Goal: Information Seeking & Learning: Learn about a topic

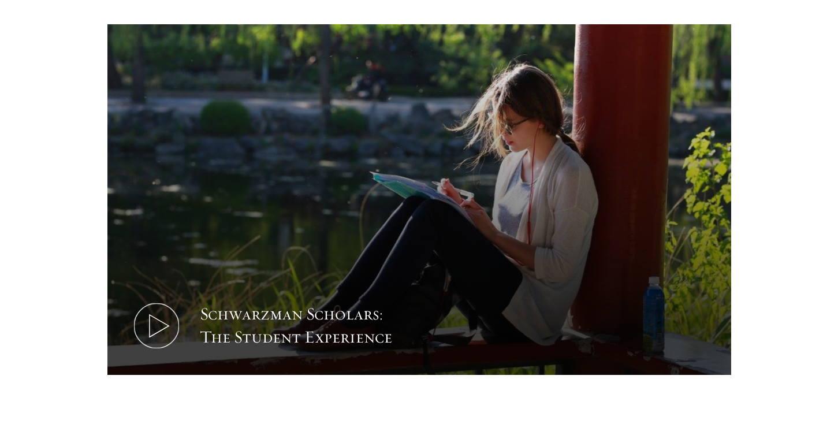
scroll to position [656, 0]
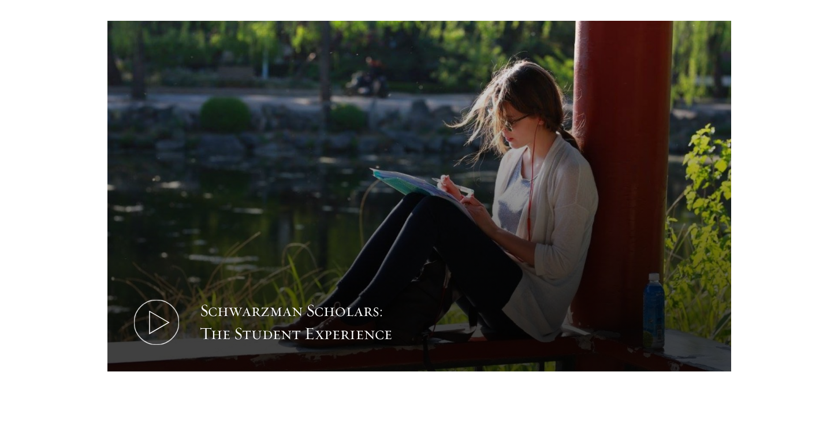
click at [494, 224] on button "Schwarzman Scholars: The Student Experience" at bounding box center [419, 196] width 624 height 351
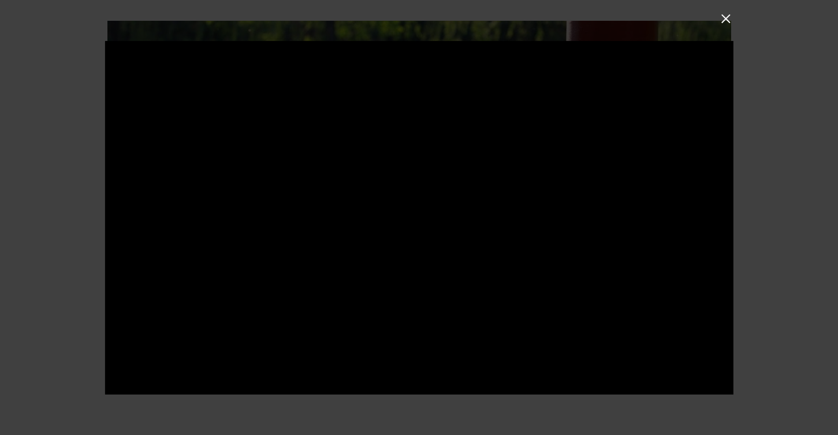
click at [720, 13] on button at bounding box center [725, 18] width 15 height 15
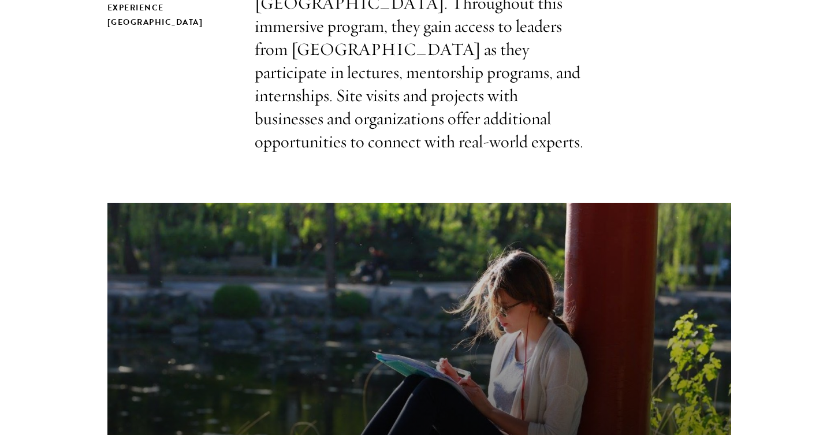
scroll to position [492, 0]
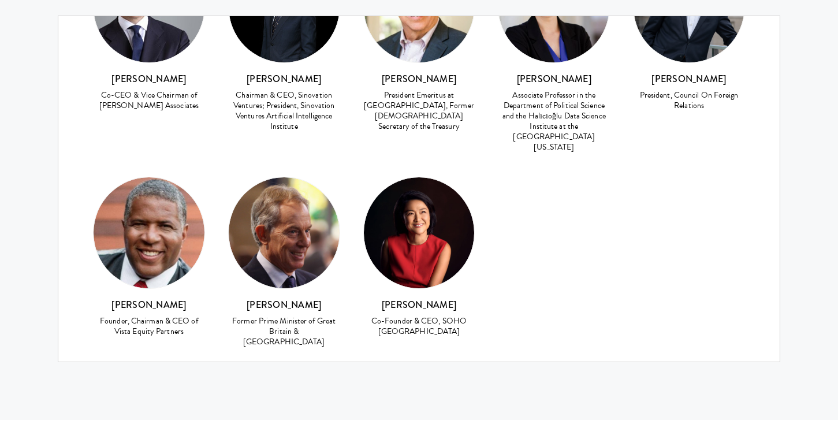
scroll to position [5197, 0]
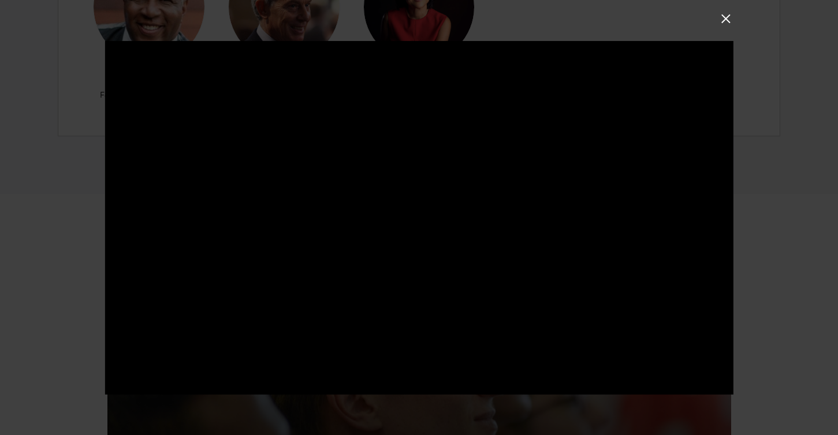
click at [723, 16] on button at bounding box center [725, 18] width 15 height 15
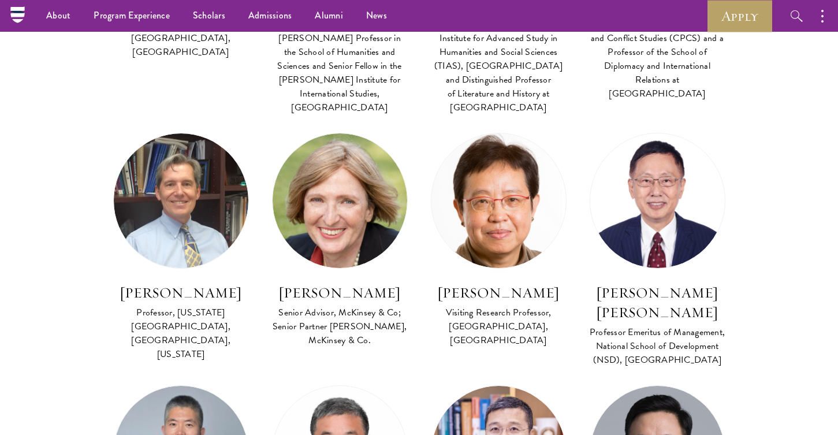
scroll to position [3704, 0]
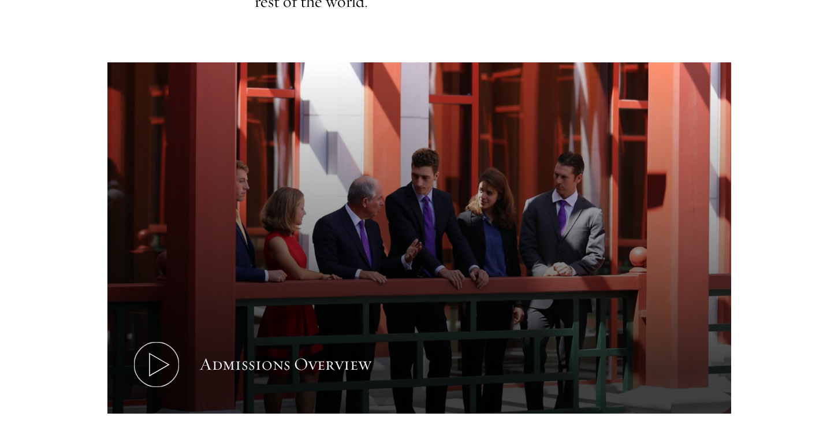
scroll to position [538, 0]
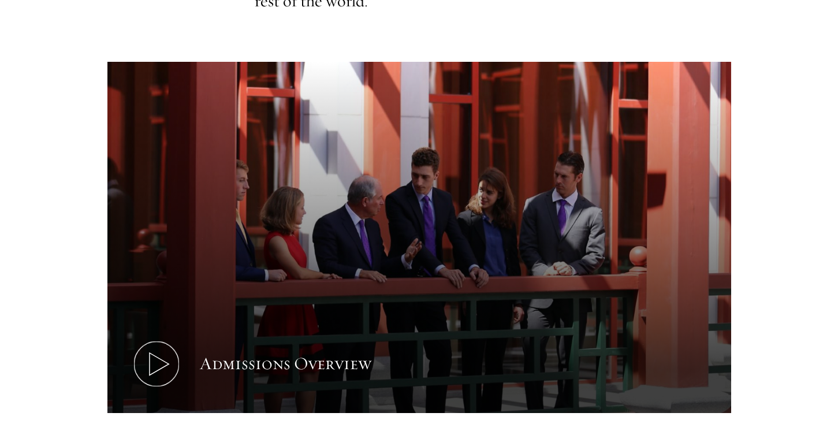
click at [366, 261] on button "Admissions Overview" at bounding box center [419, 237] width 624 height 351
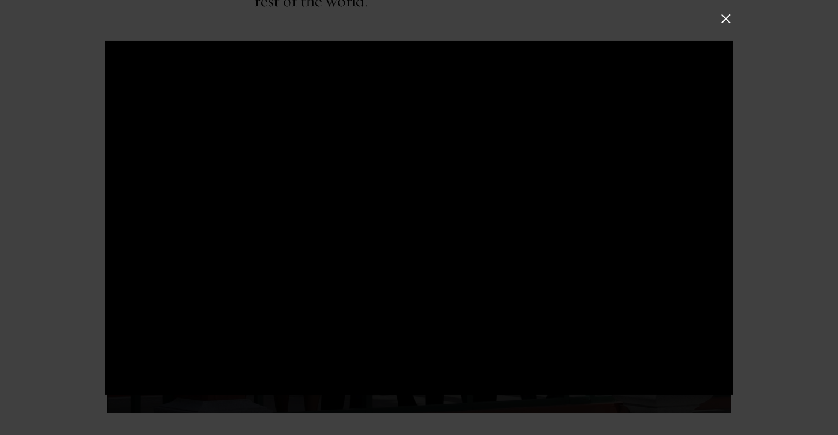
click at [729, 18] on button at bounding box center [725, 18] width 15 height 15
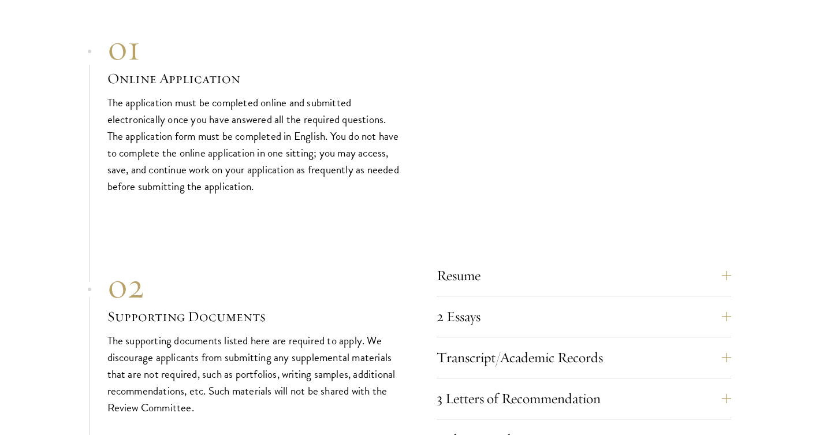
scroll to position [3832, 0]
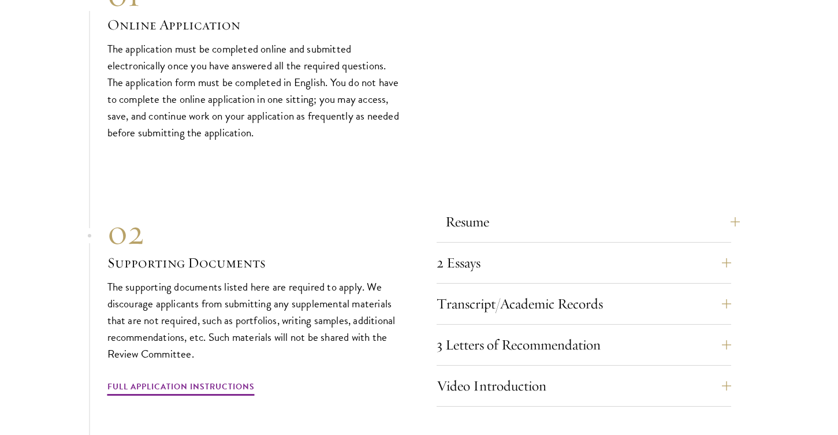
click at [491, 208] on button "Resume" at bounding box center [592, 222] width 295 height 28
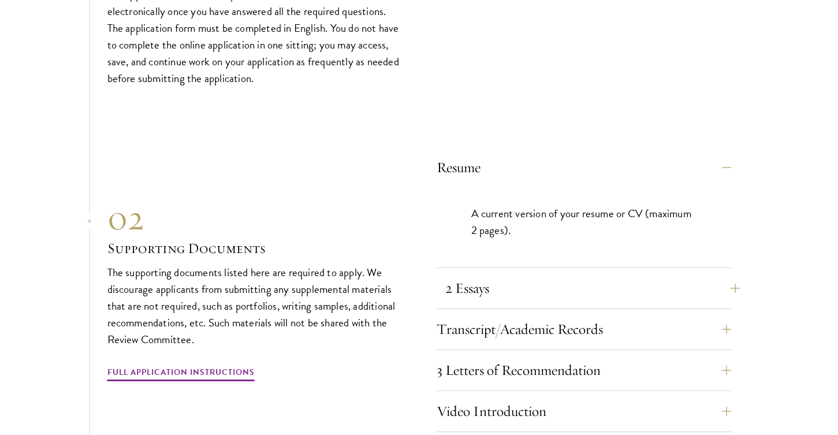
click at [485, 274] on button "2 Essays" at bounding box center [592, 288] width 295 height 28
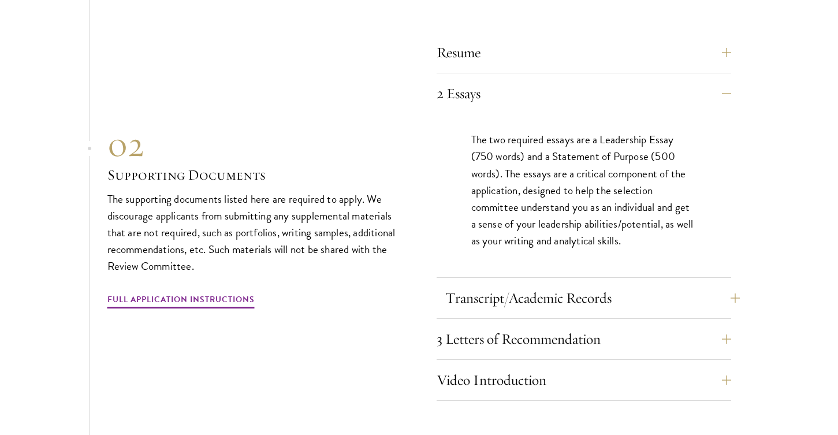
scroll to position [4003, 0]
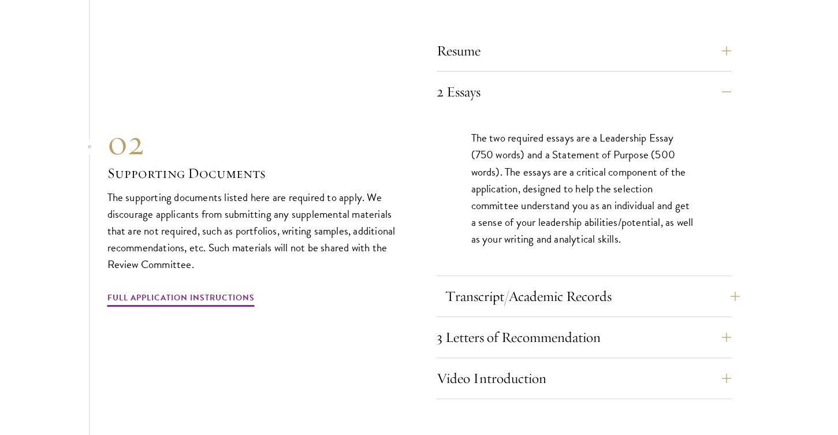
click at [544, 282] on button "Transcript/Academic Records" at bounding box center [592, 296] width 295 height 28
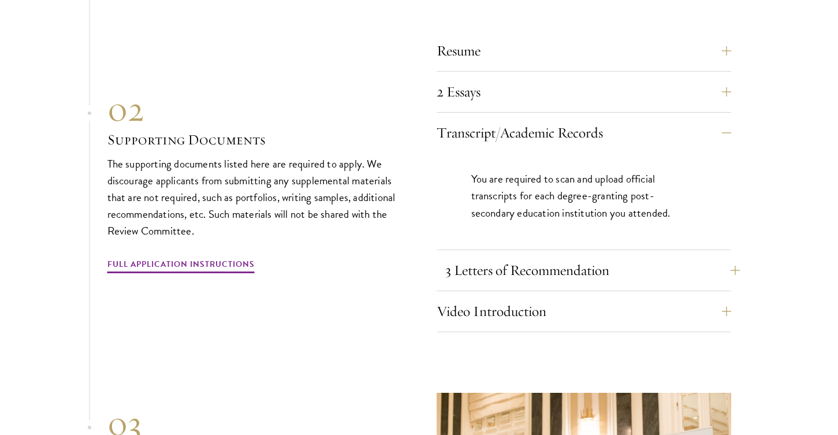
click at [548, 256] on button "3 Letters of Recommendation" at bounding box center [592, 270] width 295 height 28
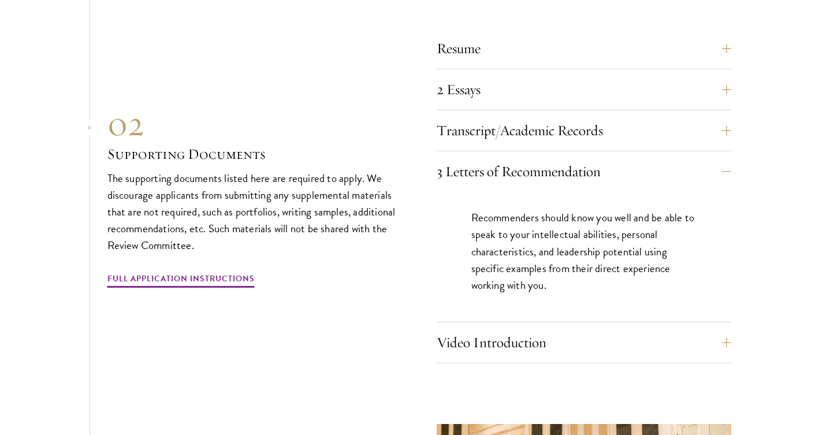
scroll to position [4006, 0]
click at [546, 328] on button "Video Introduction" at bounding box center [592, 342] width 295 height 28
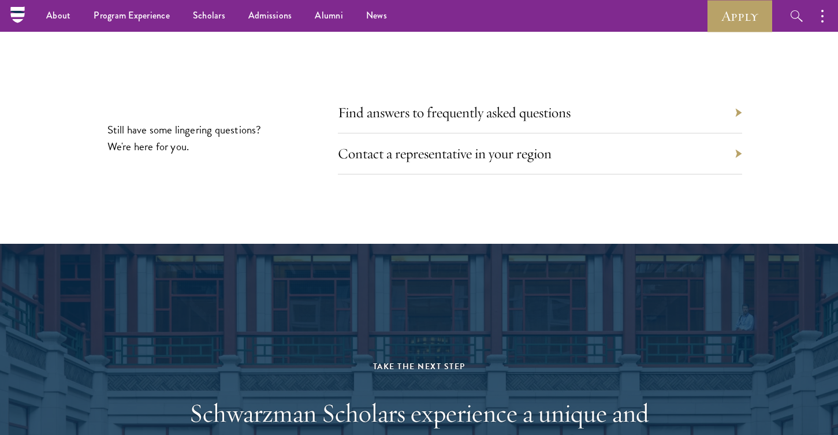
scroll to position [5715, 0]
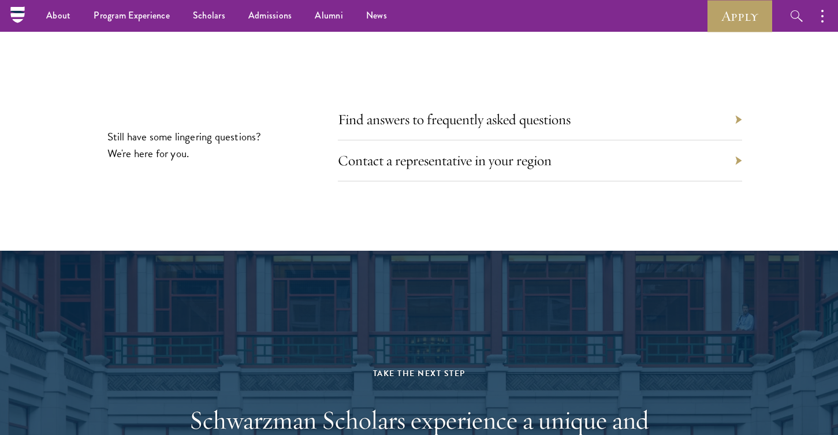
click at [472, 141] on div "Contact a representative in your region" at bounding box center [540, 160] width 404 height 41
click at [471, 151] on link "Contact a representative in your region" at bounding box center [454, 160] width 214 height 18
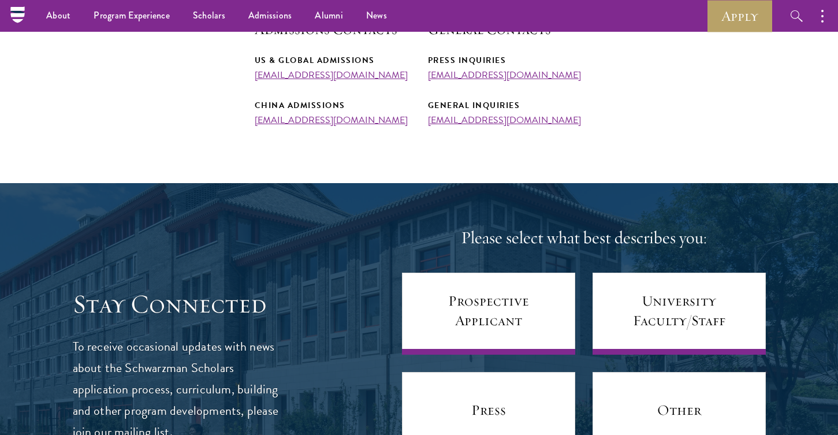
scroll to position [436, 0]
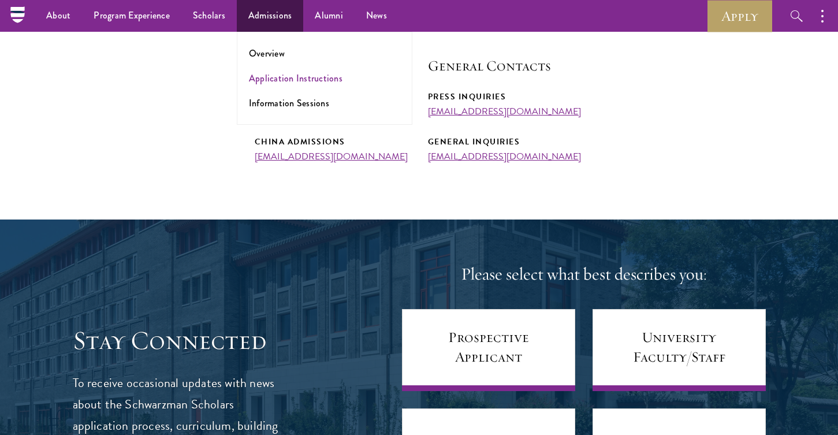
click at [270, 82] on link "Application Instructions" at bounding box center [296, 78] width 94 height 13
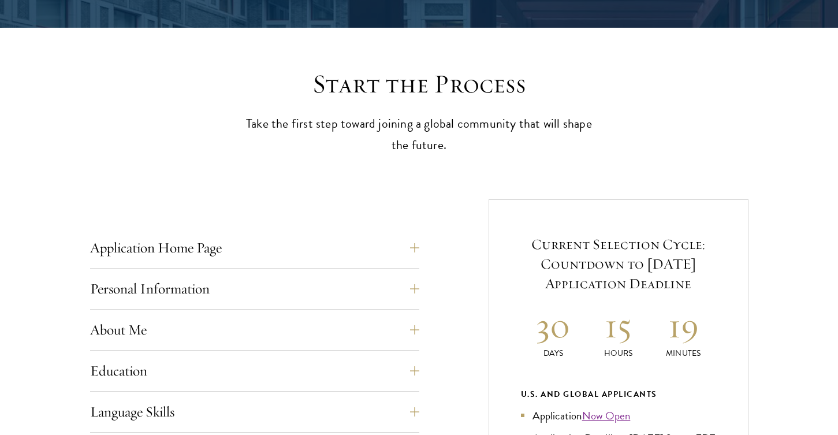
scroll to position [271, 0]
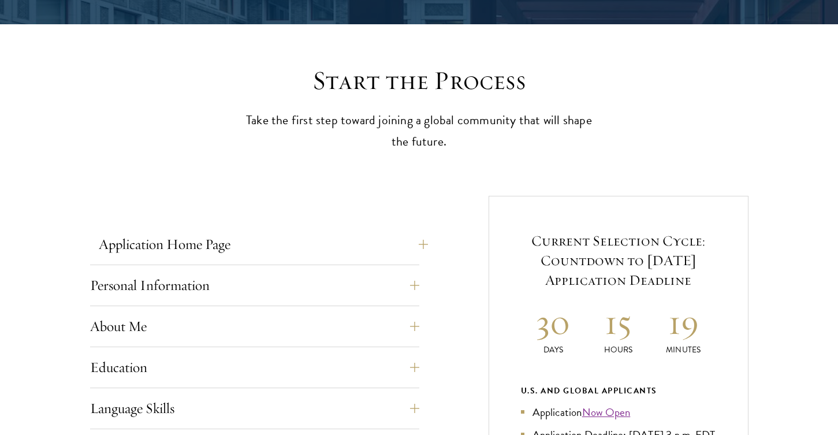
click at [397, 245] on button "Application Home Page" at bounding box center [263, 244] width 329 height 28
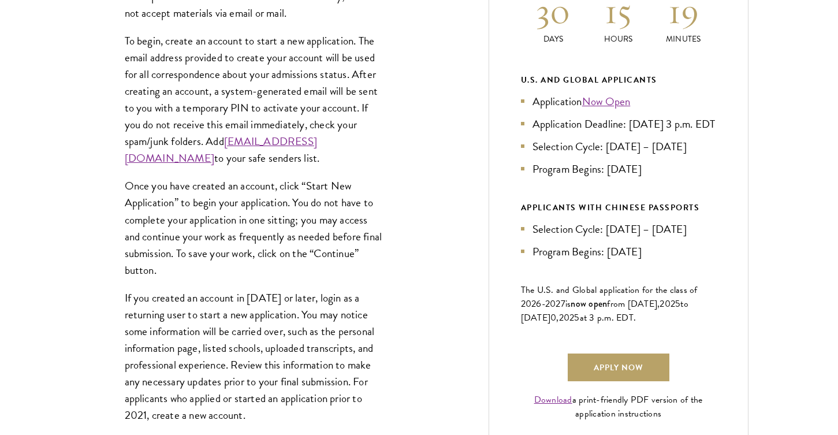
scroll to position [585, 0]
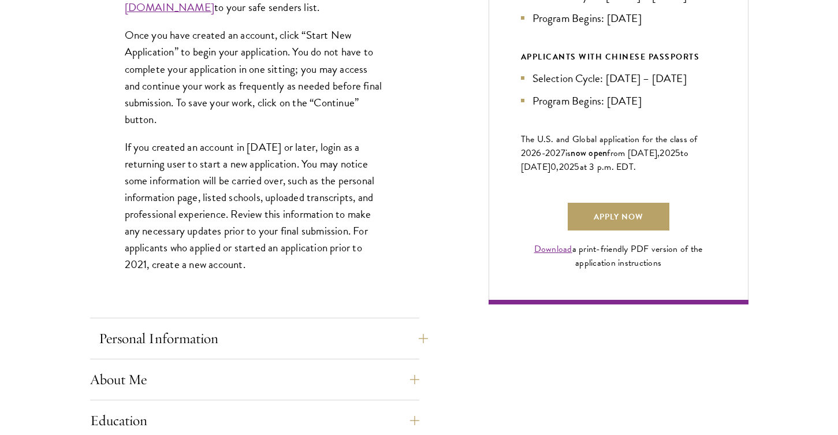
click at [391, 333] on button "Personal Information" at bounding box center [263, 339] width 329 height 28
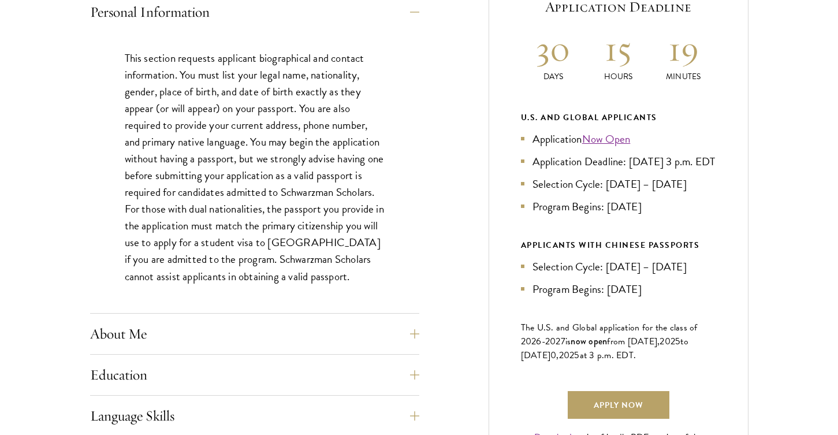
scroll to position [548, 0]
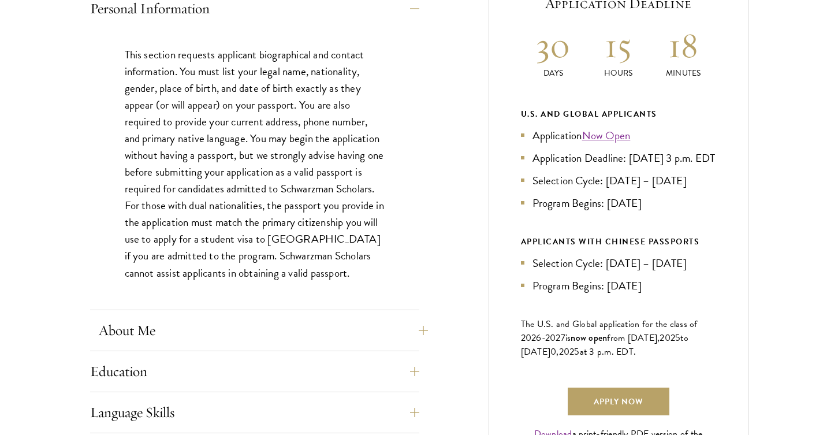
click at [413, 330] on button "About Me" at bounding box center [263, 331] width 329 height 28
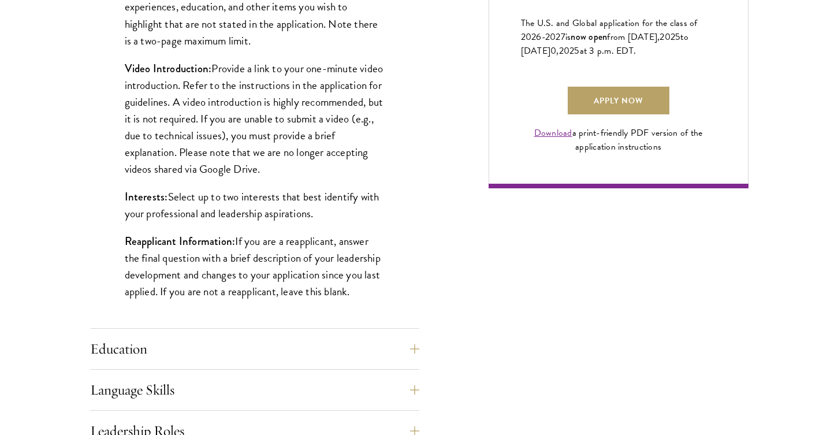
scroll to position [850, 0]
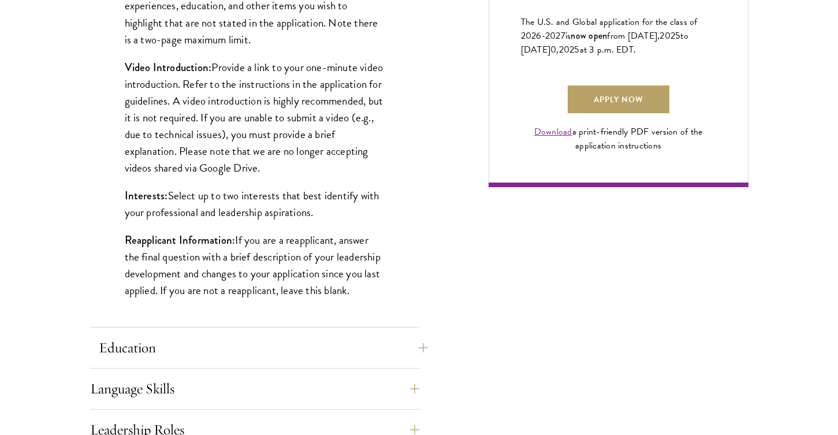
click at [414, 348] on button "Education" at bounding box center [263, 348] width 329 height 28
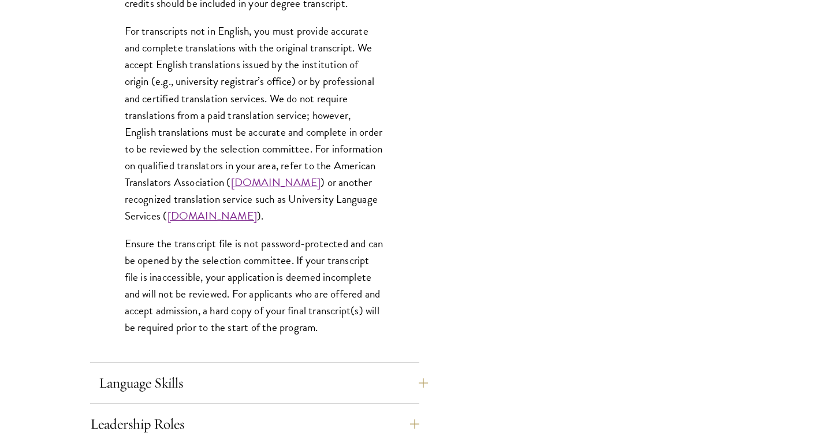
scroll to position [1655, 0]
click at [262, 381] on button "Language Skills" at bounding box center [263, 382] width 329 height 28
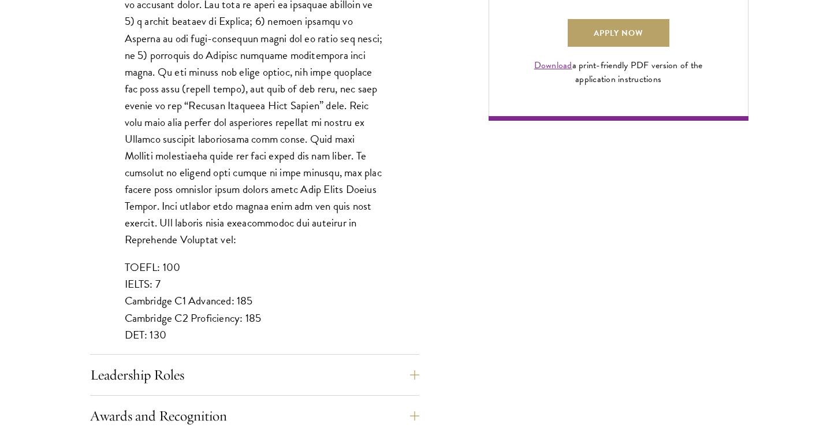
scroll to position [925, 0]
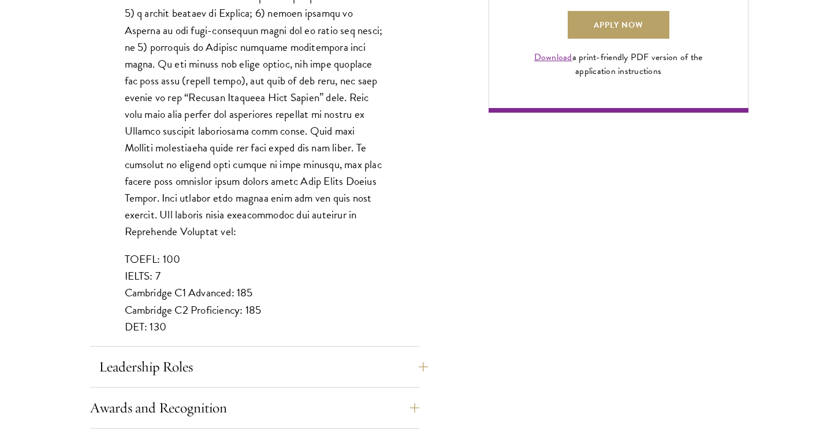
click at [256, 369] on button "Leadership Roles" at bounding box center [263, 367] width 329 height 28
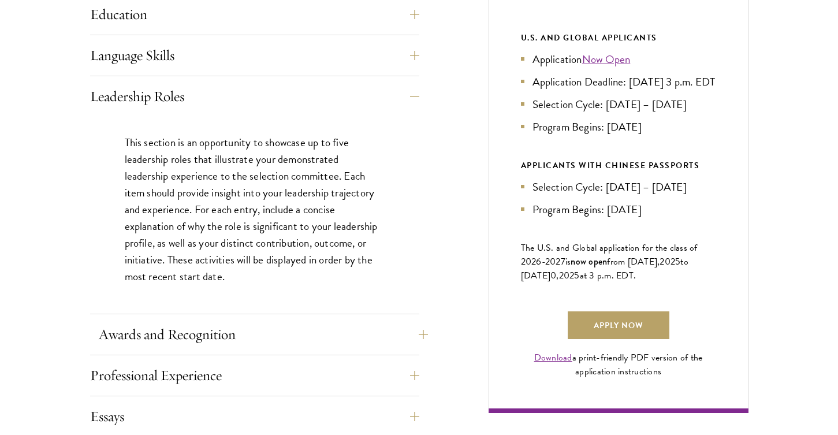
scroll to position [626, 0]
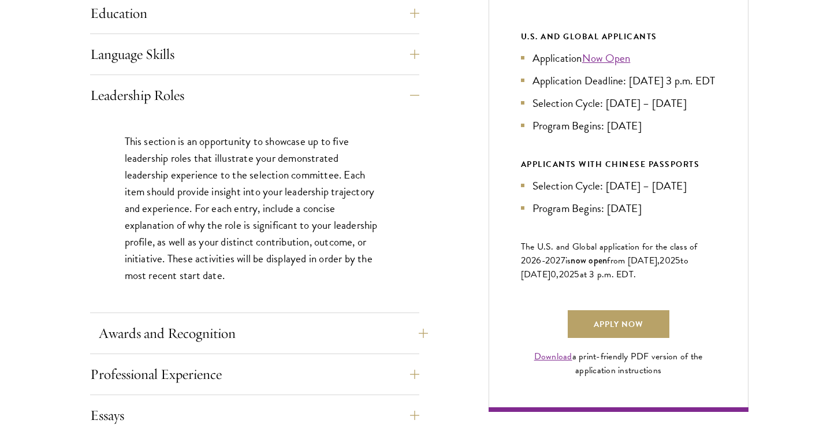
click at [285, 332] on button "Awards and Recognition" at bounding box center [263, 333] width 329 height 28
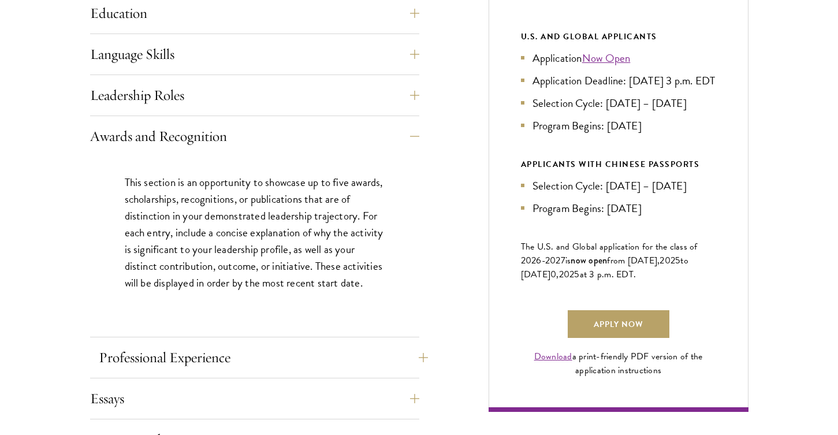
click at [249, 354] on button "Professional Experience" at bounding box center [263, 358] width 329 height 28
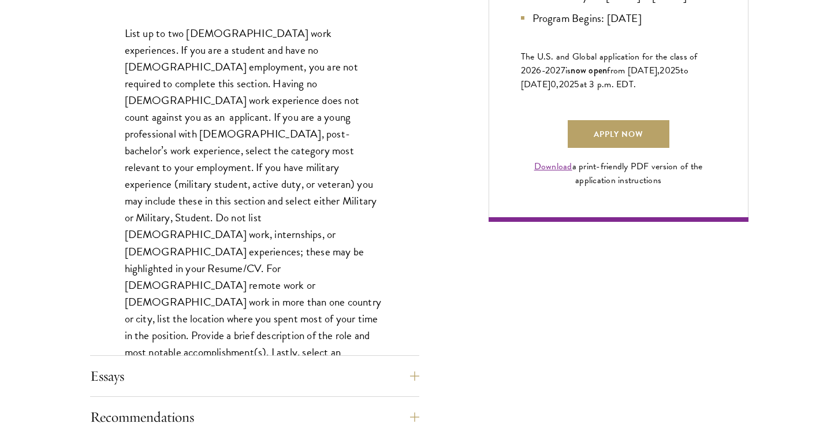
scroll to position [821, 0]
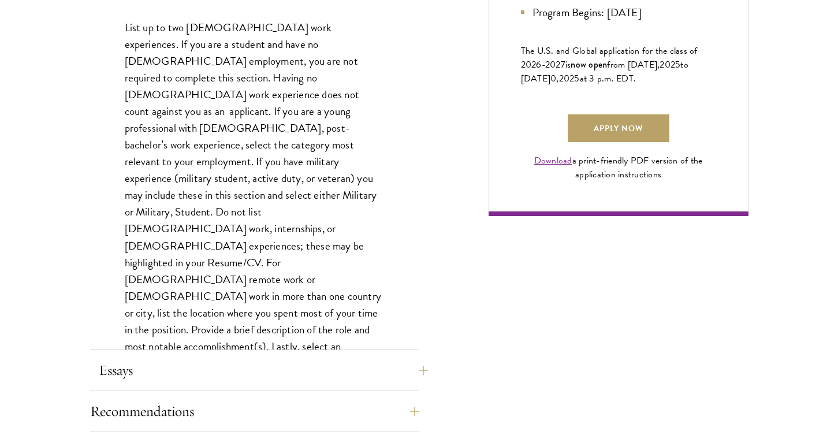
click at [244, 362] on button "Essays" at bounding box center [263, 370] width 329 height 28
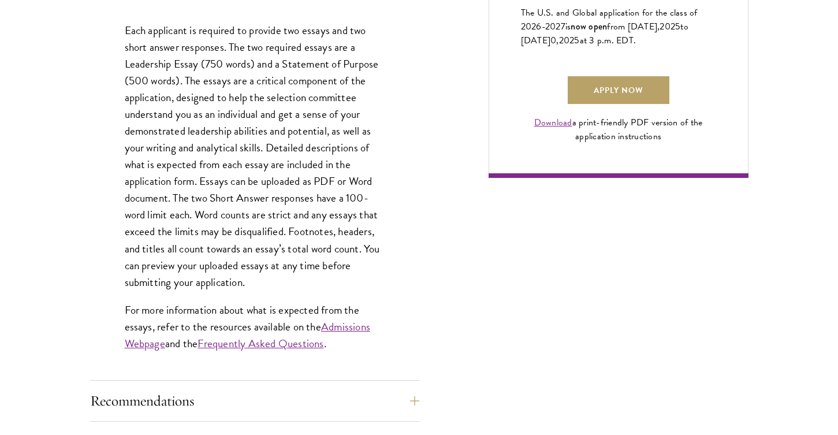
scroll to position [897, 0]
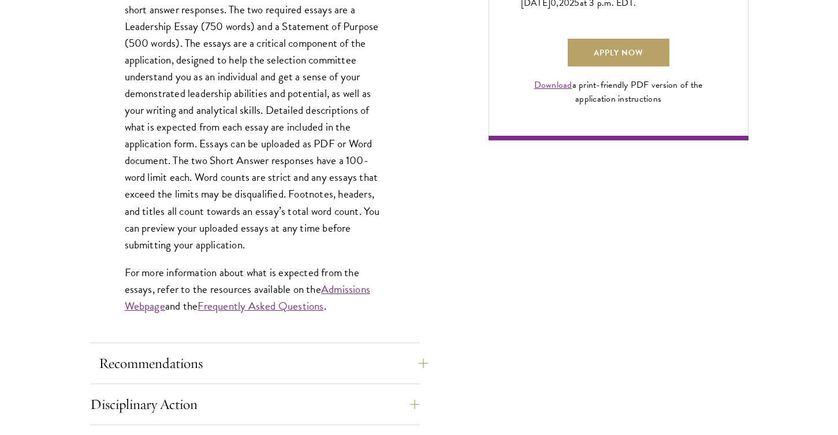
click at [247, 369] on button "Recommendations" at bounding box center [263, 363] width 329 height 28
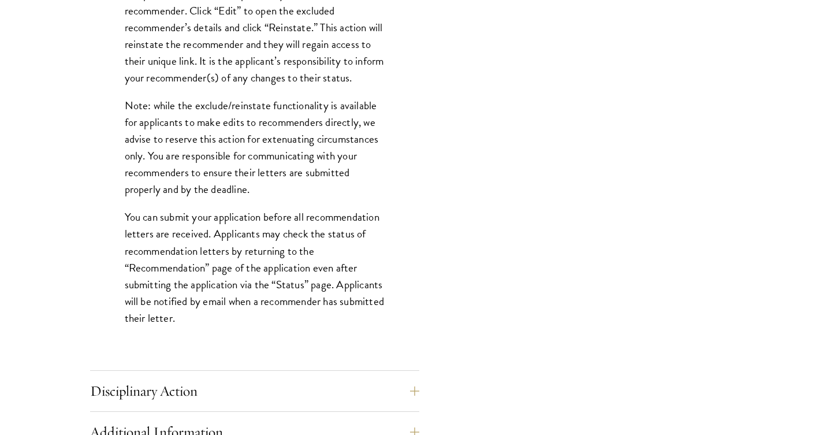
scroll to position [1491, 0]
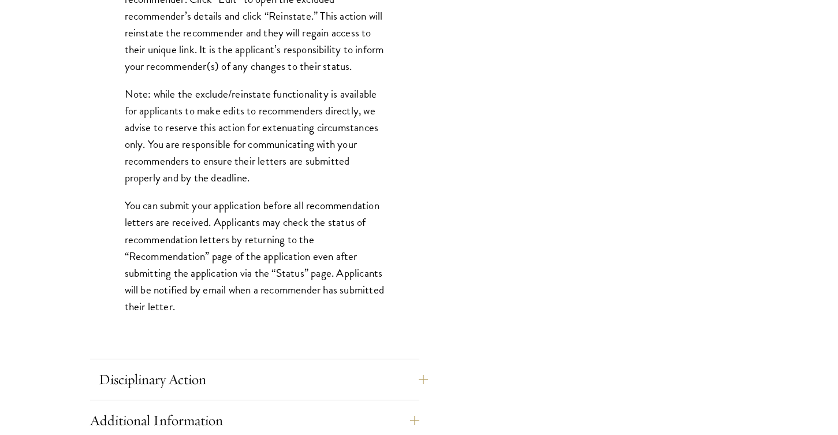
click at [237, 377] on button "Disciplinary Action" at bounding box center [263, 380] width 329 height 28
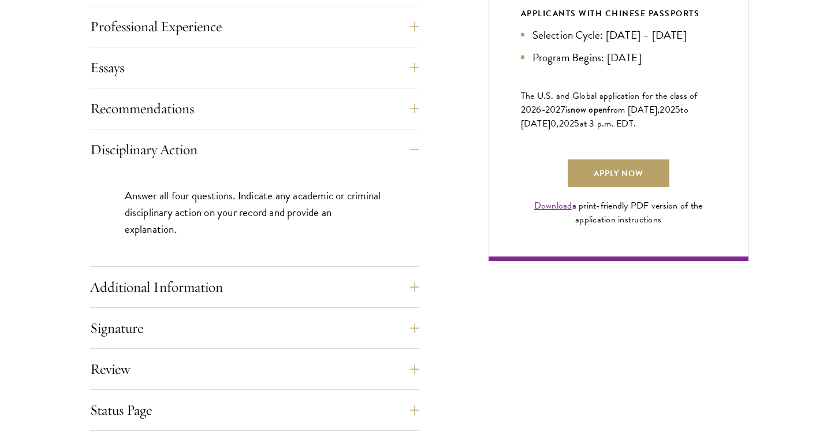
scroll to position [780, 0]
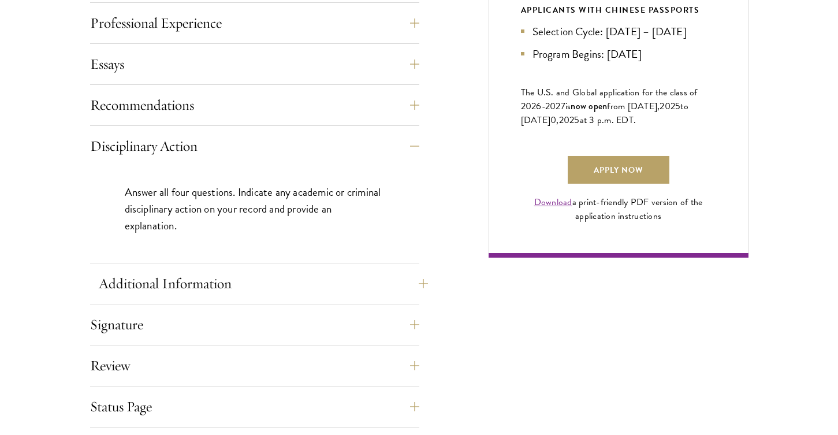
click at [235, 282] on button "Additional Information" at bounding box center [263, 284] width 329 height 28
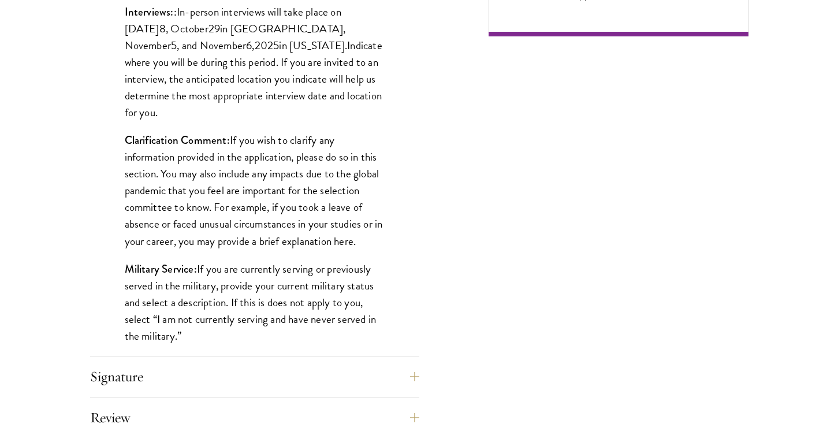
scroll to position [1014, 0]
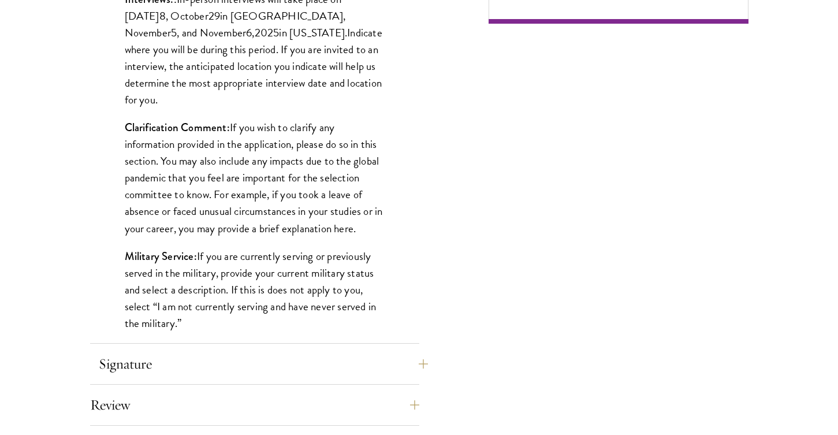
click at [257, 358] on button "Signature" at bounding box center [263, 364] width 329 height 28
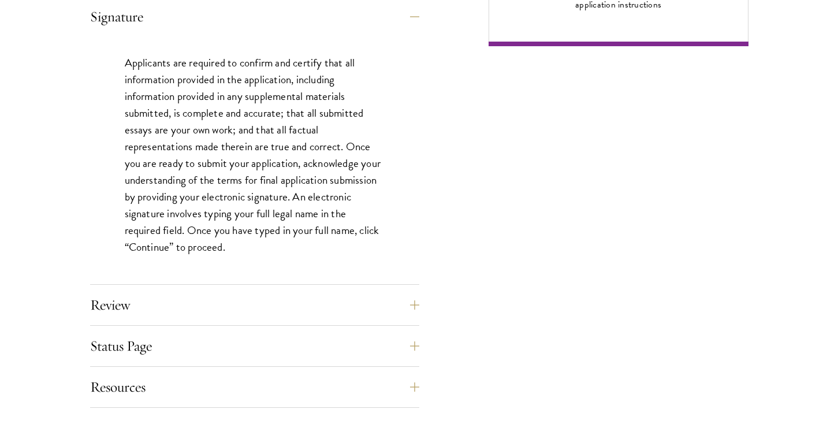
scroll to position [995, 0]
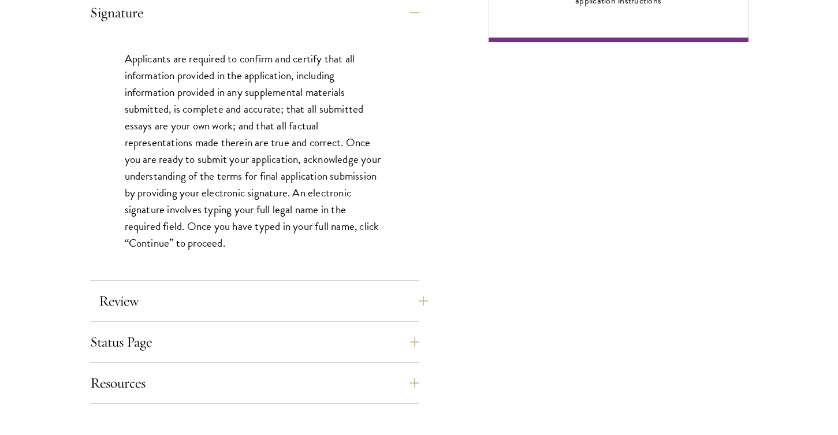
click at [271, 300] on button "Review" at bounding box center [263, 301] width 329 height 28
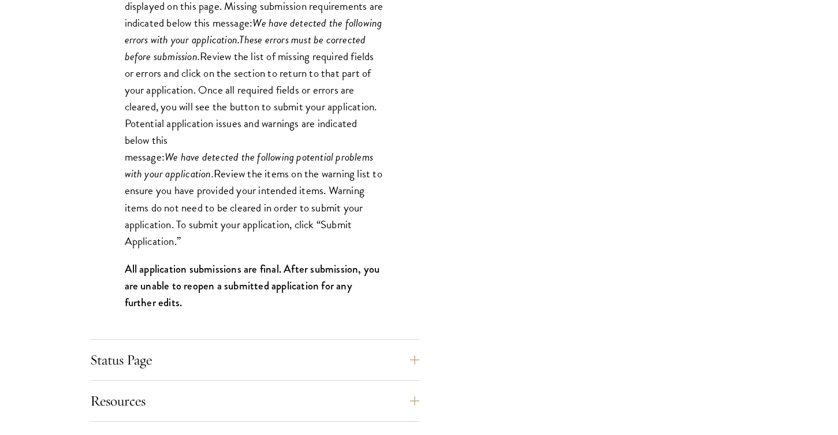
scroll to position [1111, 0]
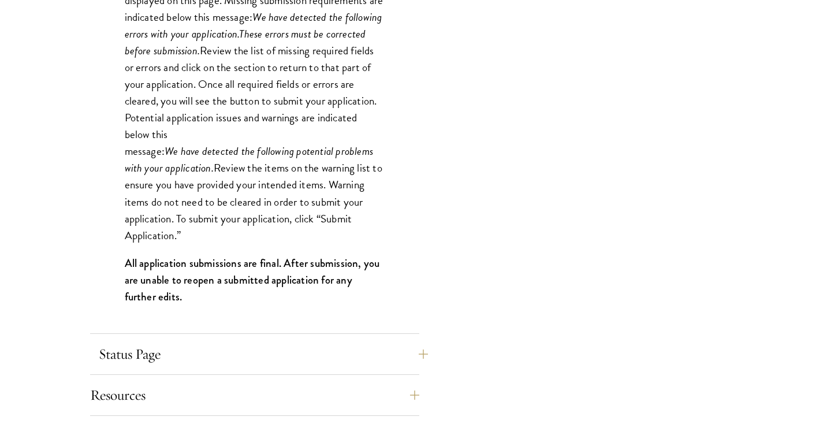
click at [263, 349] on button "Status Page" at bounding box center [263, 354] width 329 height 28
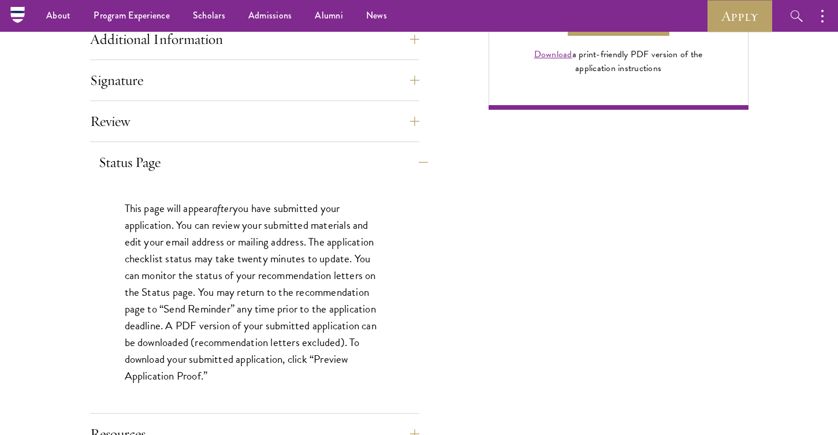
scroll to position [918, 0]
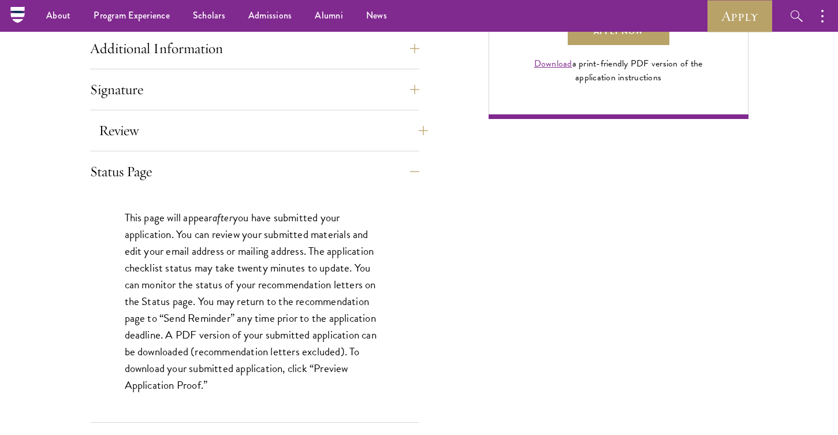
click at [219, 127] on button "Review" at bounding box center [263, 131] width 329 height 28
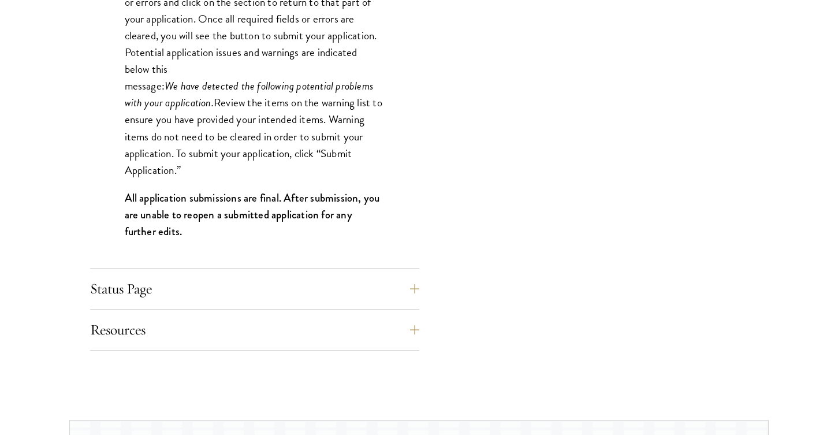
scroll to position [1196, 0]
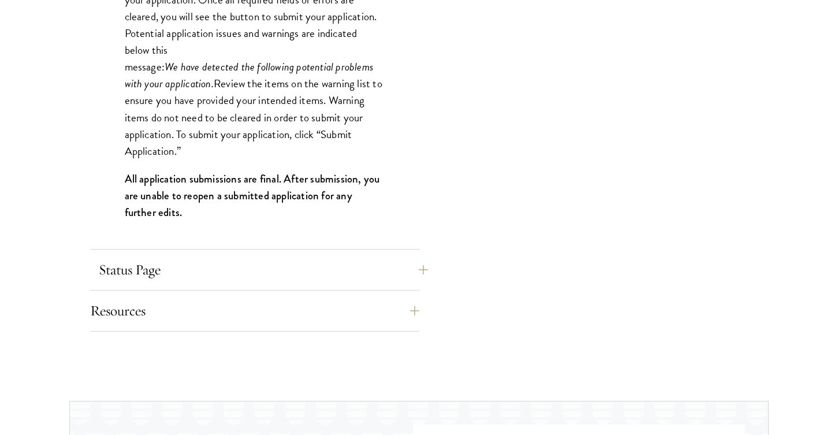
click at [226, 274] on button "Status Page" at bounding box center [263, 270] width 329 height 28
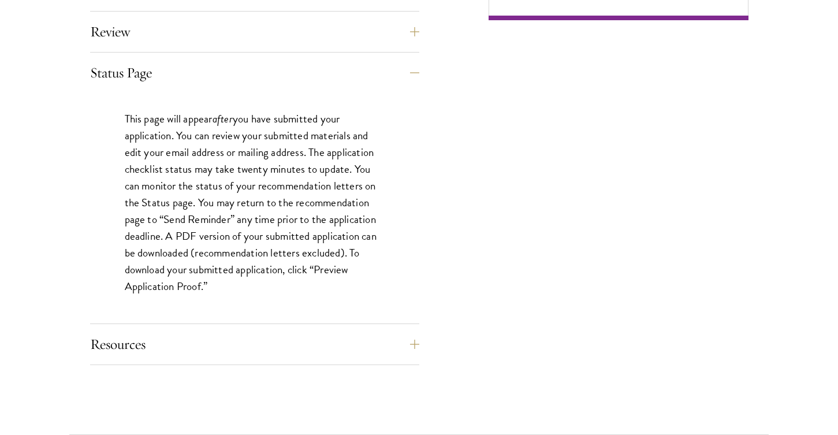
scroll to position [1018, 0]
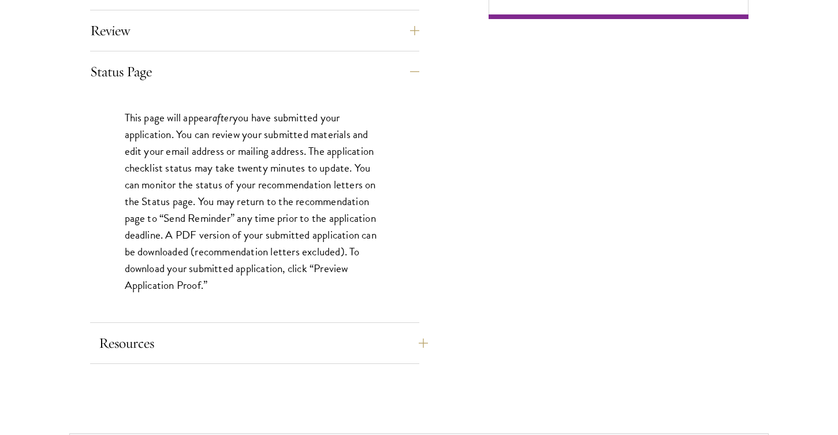
click at [276, 347] on button "Resources" at bounding box center [263, 343] width 329 height 28
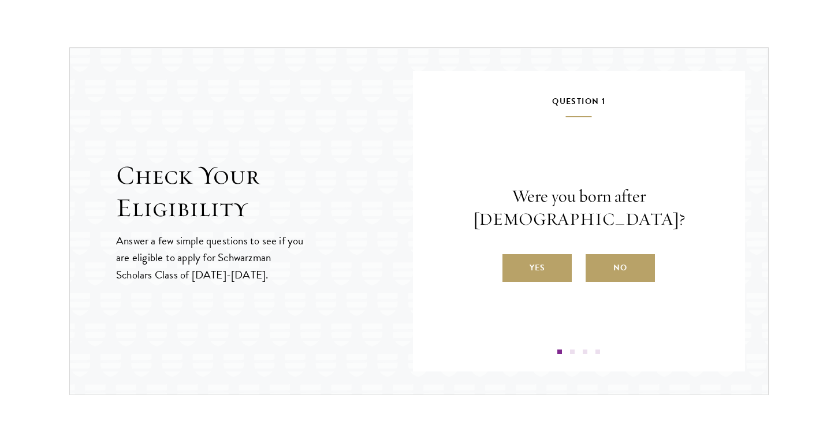
scroll to position [1334, 0]
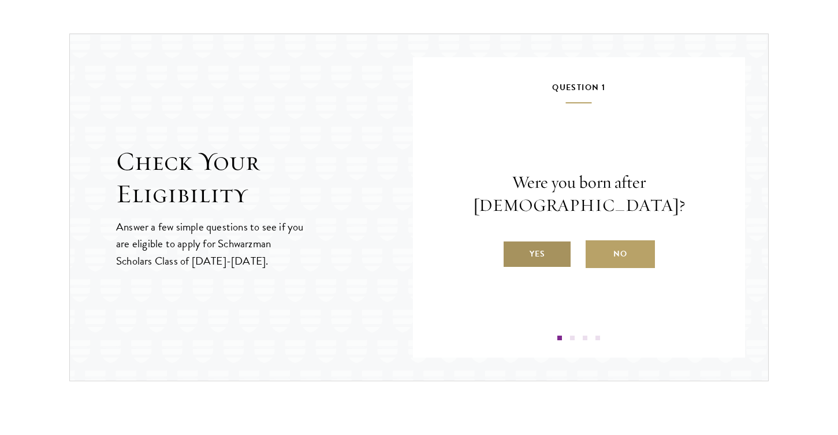
click at [525, 241] on label "Yes" at bounding box center [537, 254] width 69 height 28
click at [513, 241] on input "Yes" at bounding box center [508, 246] width 10 height 10
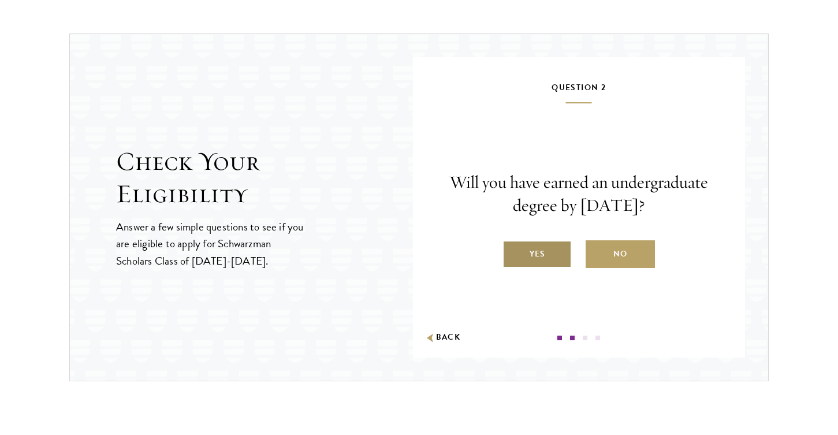
click at [526, 255] on label "Yes" at bounding box center [537, 254] width 69 height 28
click at [513, 252] on input "Yes" at bounding box center [508, 246] width 10 height 10
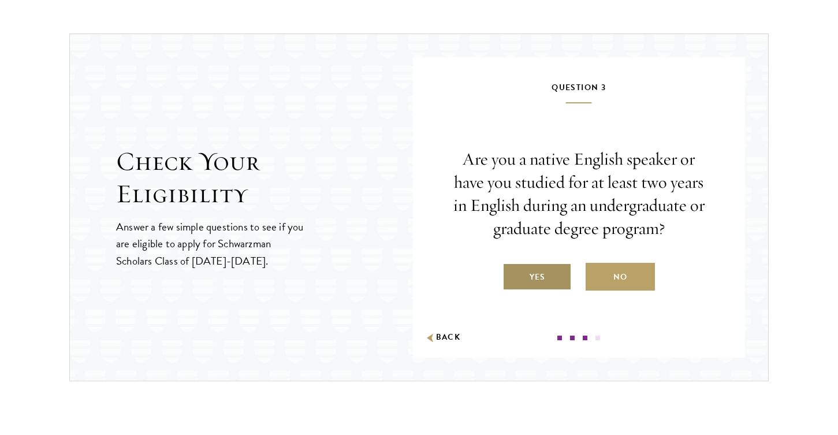
click at [537, 275] on label "Yes" at bounding box center [537, 277] width 69 height 28
click at [513, 275] on input "Yes" at bounding box center [508, 270] width 10 height 10
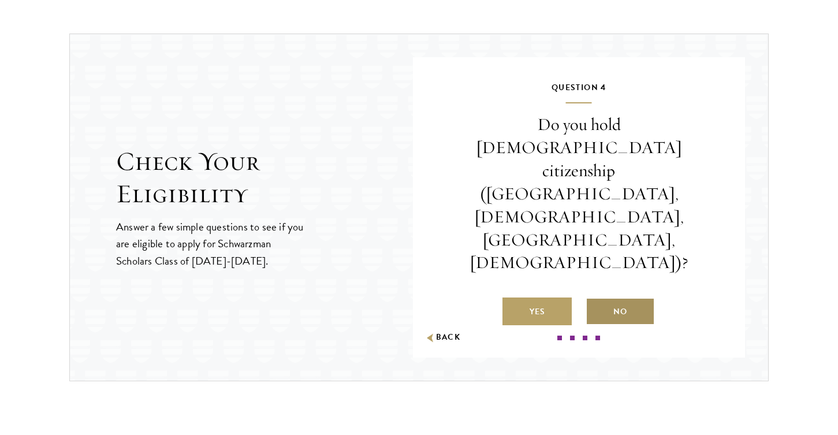
click at [622, 297] on label "No" at bounding box center [620, 311] width 69 height 28
click at [596, 299] on input "No" at bounding box center [591, 304] width 10 height 10
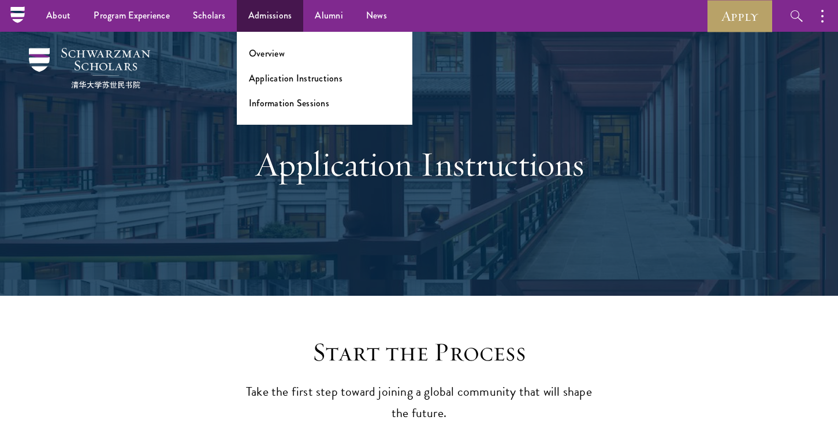
scroll to position [0, 0]
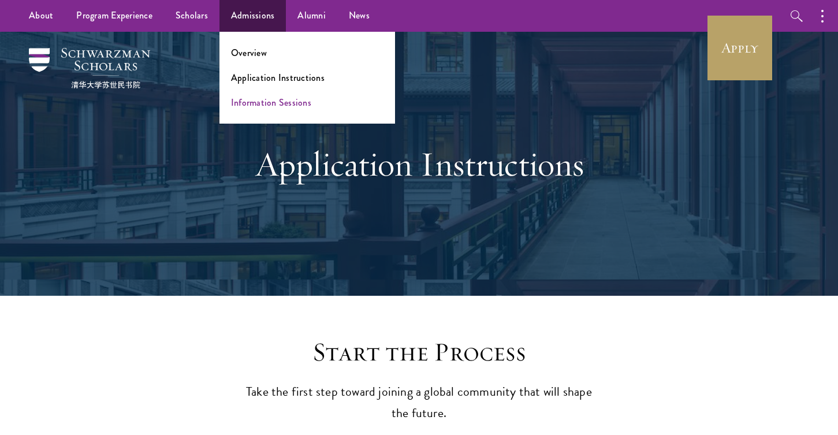
click at [266, 104] on link "Information Sessions" at bounding box center [271, 102] width 80 height 13
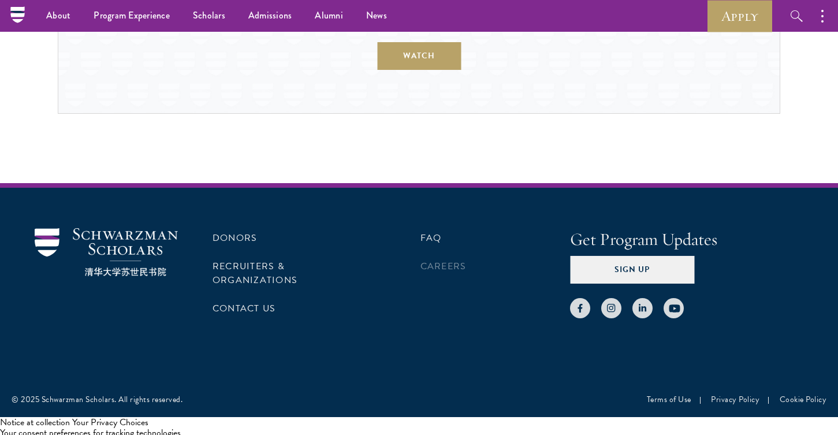
scroll to position [1340, 0]
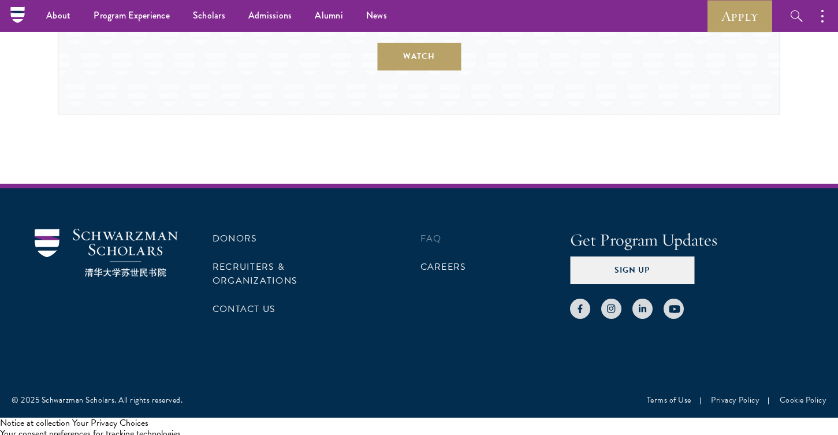
click at [429, 235] on link "FAQ" at bounding box center [431, 239] width 21 height 14
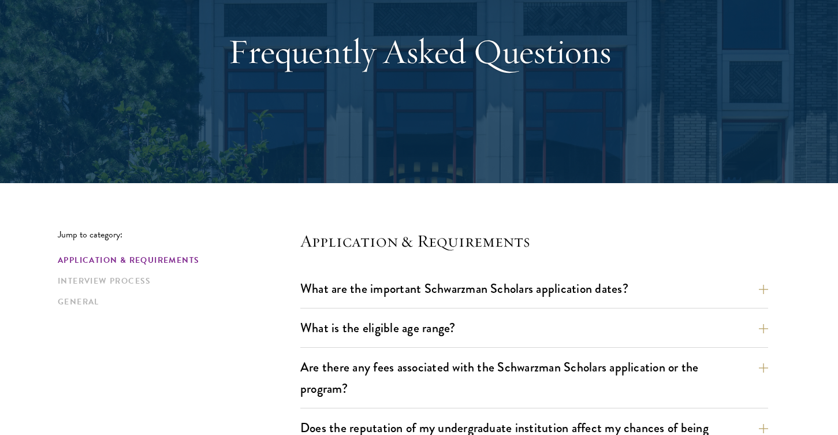
scroll to position [124, 0]
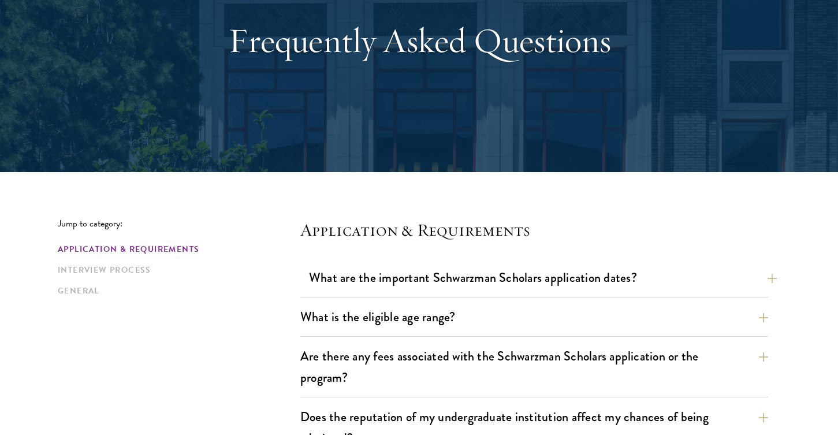
click at [440, 290] on button "What are the important Schwarzman Scholars application dates?" at bounding box center [543, 278] width 468 height 26
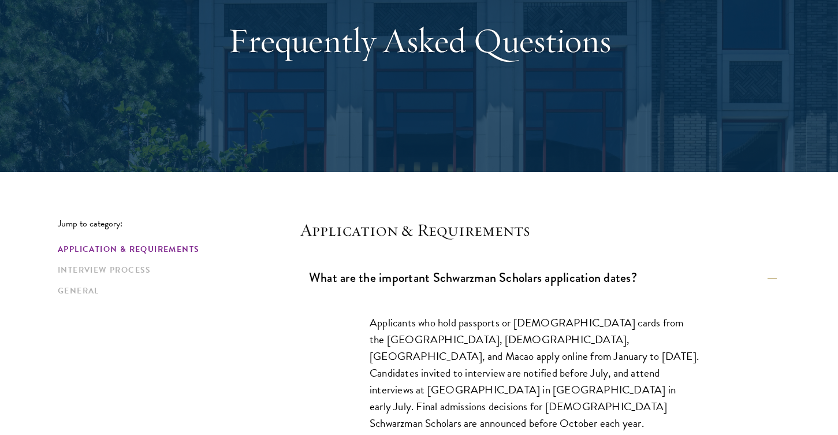
click at [440, 288] on button "What are the important Schwarzman Scholars application dates?" at bounding box center [543, 278] width 468 height 26
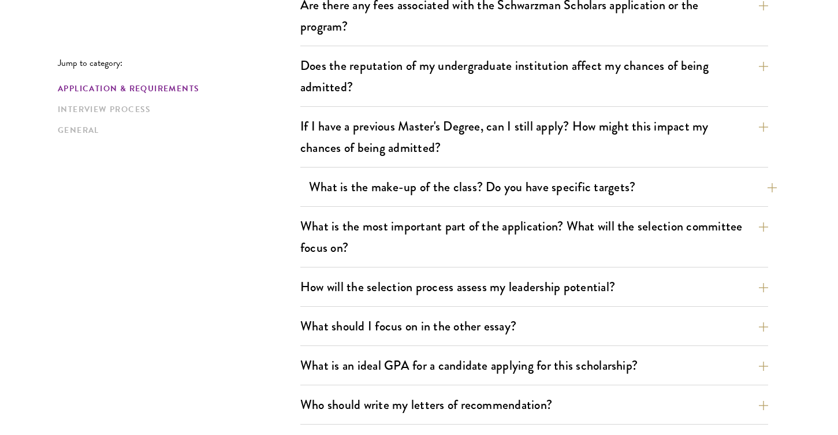
scroll to position [475, 0]
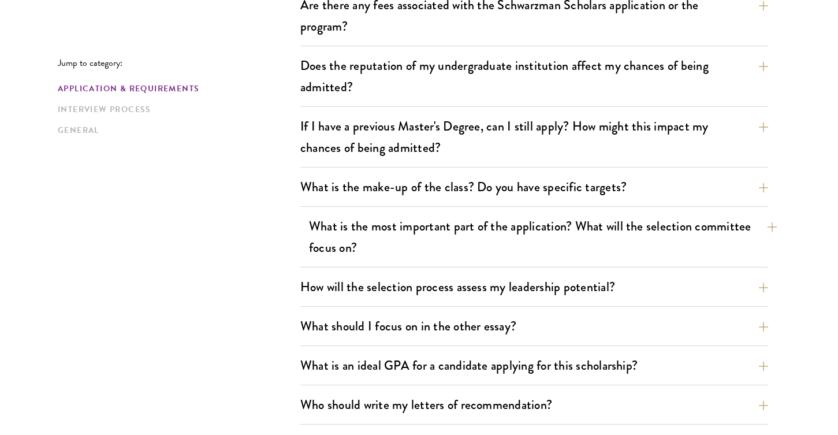
click at [423, 231] on button "What is the most important part of the application? What will the selection com…" at bounding box center [543, 236] width 468 height 47
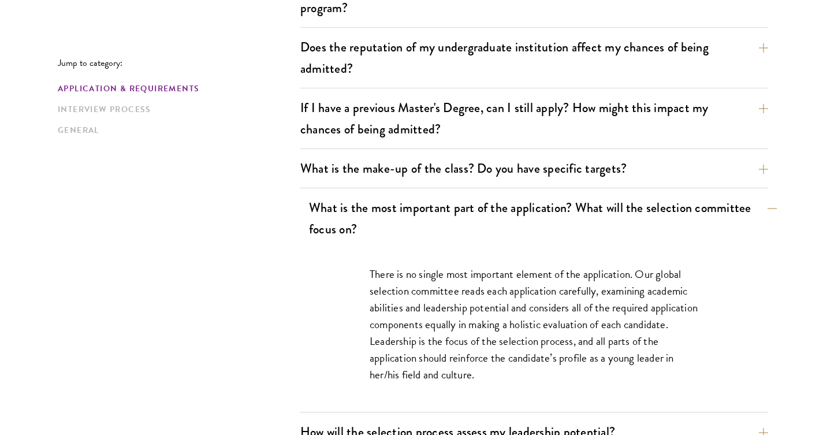
scroll to position [493, 0]
click at [419, 209] on button "What is the most important part of the application? What will the selection com…" at bounding box center [543, 218] width 468 height 47
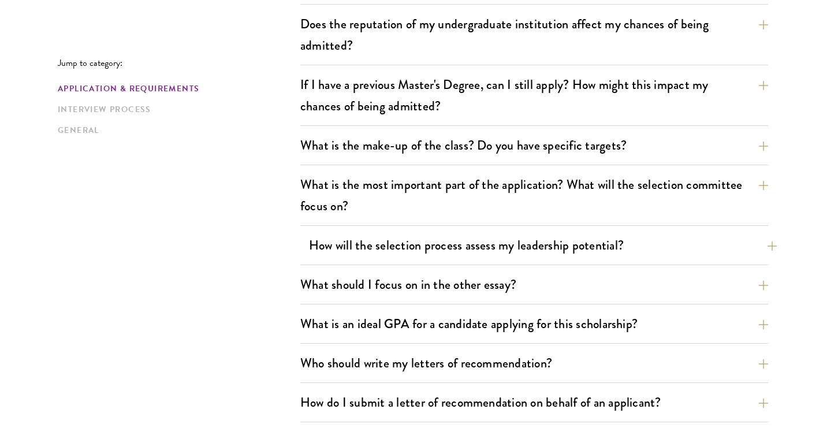
scroll to position [520, 0]
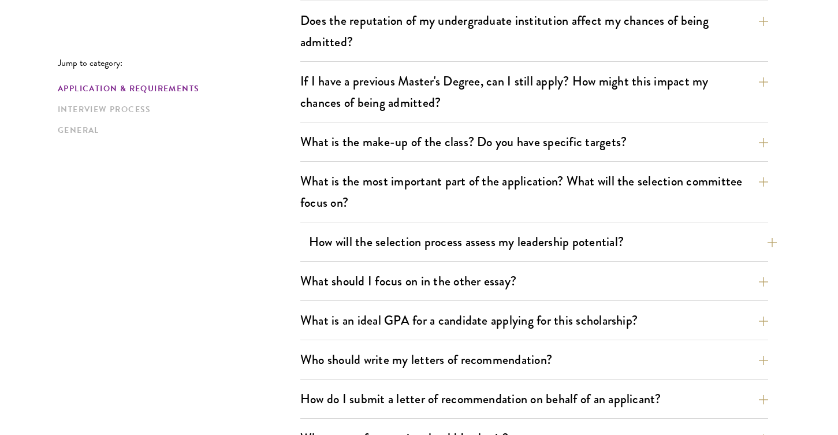
click at [418, 240] on button "How will the selection process assess my leadership potential?" at bounding box center [543, 242] width 468 height 26
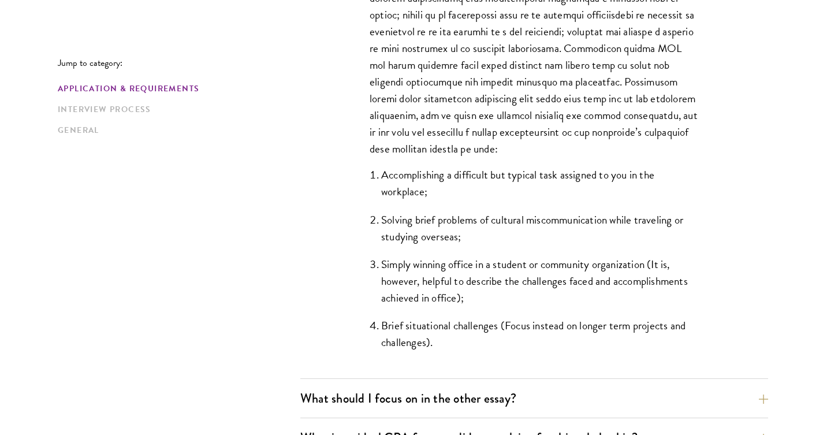
scroll to position [1011, 1]
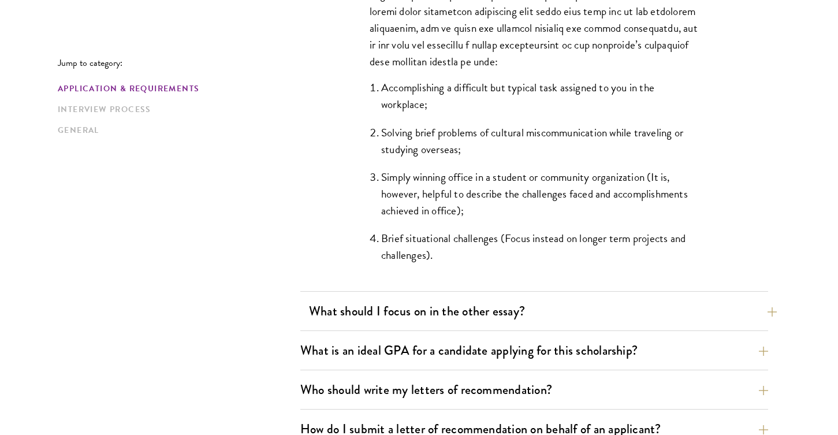
click at [556, 314] on button "What should I focus on in the other essay?" at bounding box center [543, 311] width 468 height 26
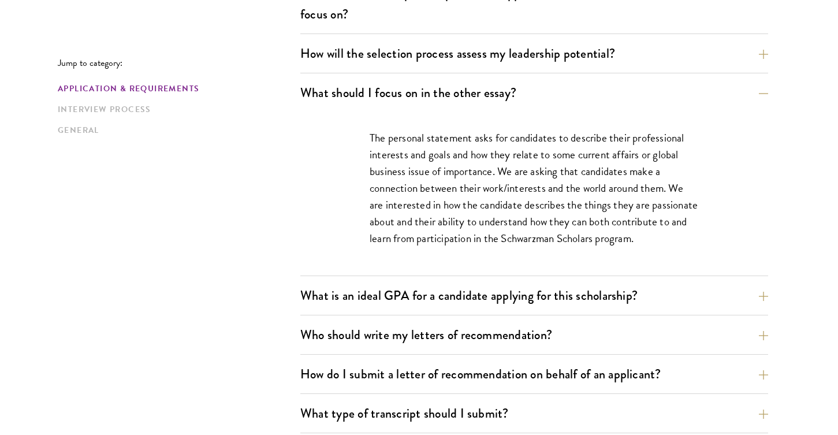
scroll to position [713, 0]
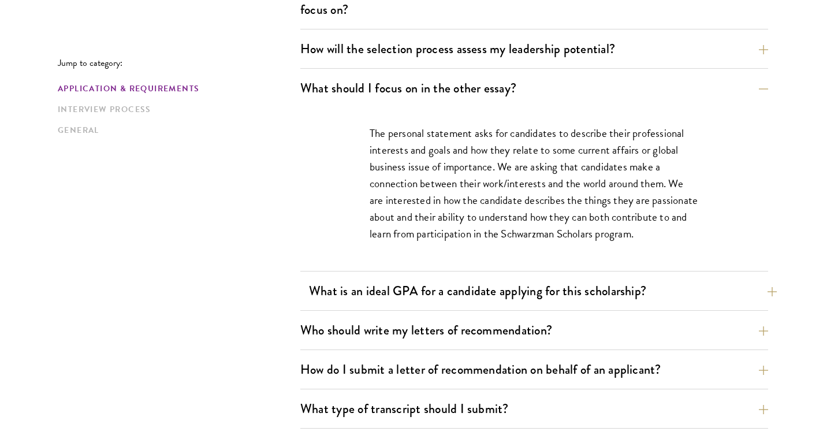
click at [574, 290] on button "What is an ideal GPA for a candidate applying for this scholarship?" at bounding box center [543, 291] width 468 height 26
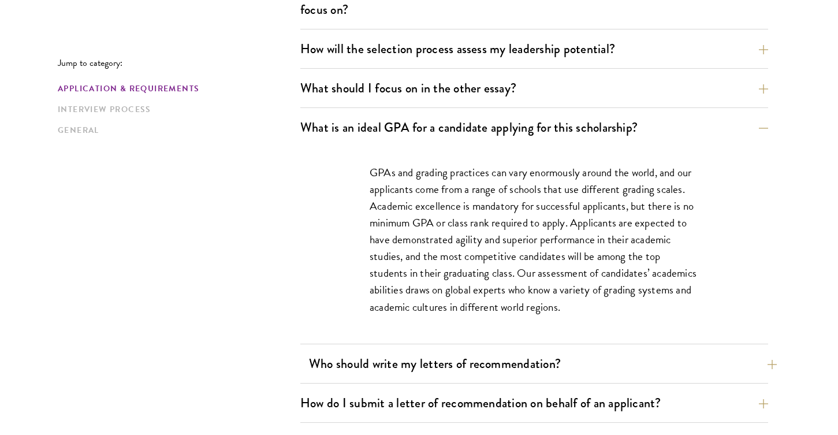
click at [498, 356] on button "Who should write my letters of recommendation?" at bounding box center [543, 364] width 468 height 26
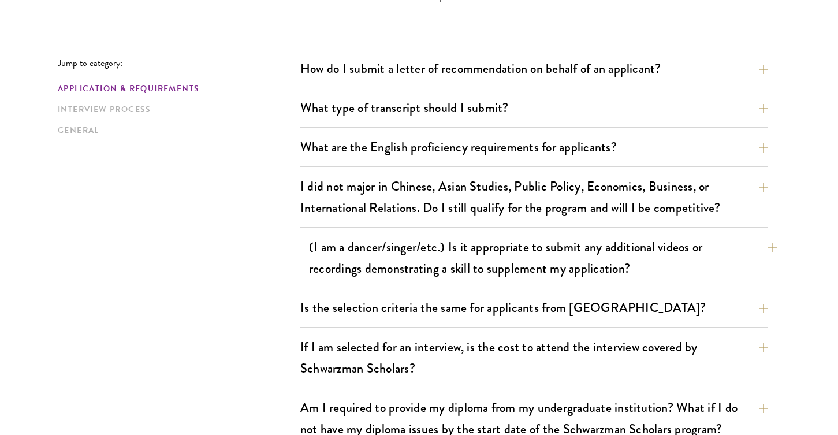
scroll to position [1370, 0]
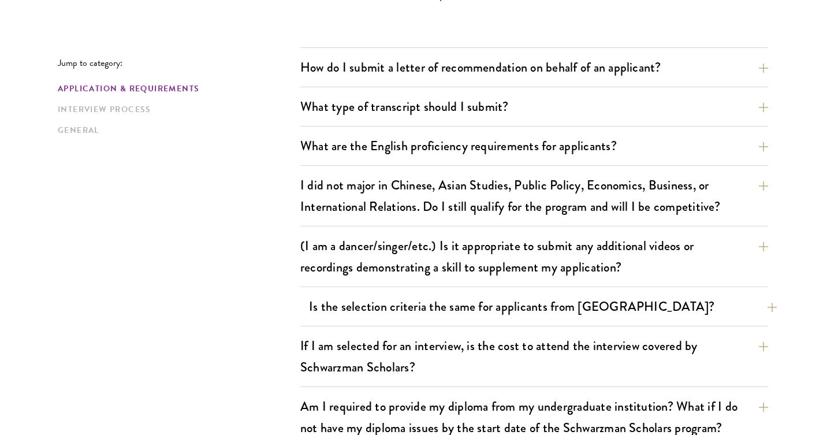
click at [510, 315] on button "Is the selection criteria the same for applicants from [GEOGRAPHIC_DATA]?" at bounding box center [543, 306] width 468 height 26
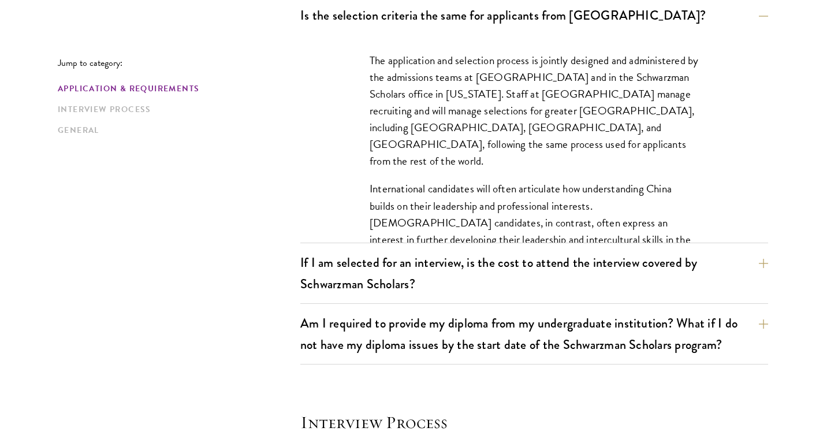
scroll to position [1158, 0]
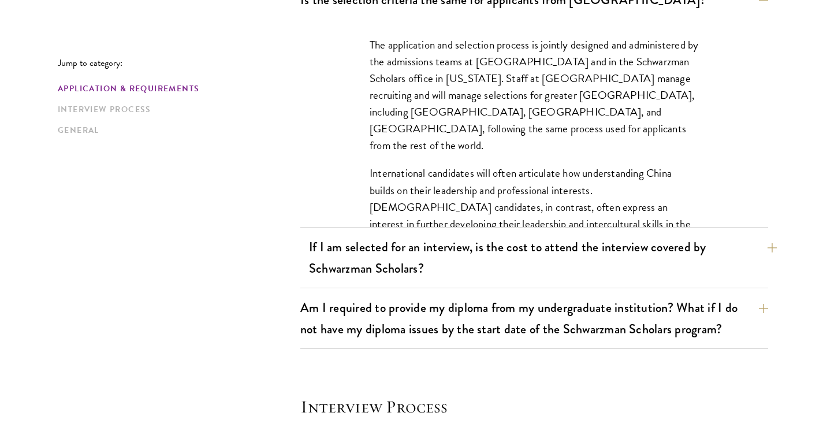
click at [503, 255] on button "If I am selected for an interview, is the cost to attend the interview covered …" at bounding box center [543, 257] width 468 height 47
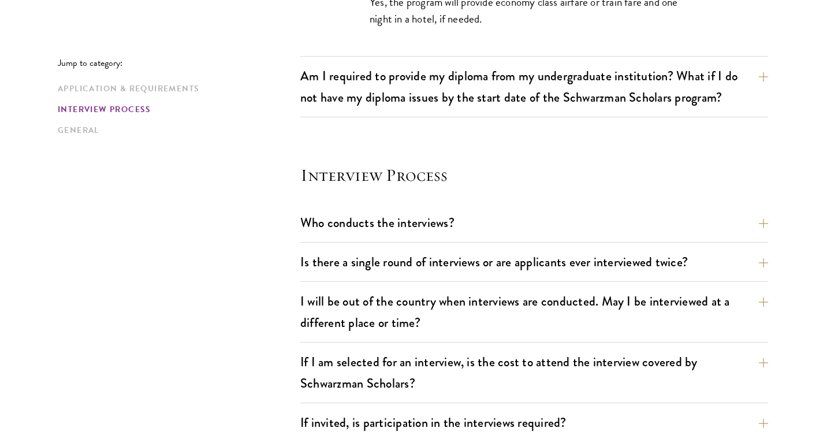
scroll to position [1262, 0]
click at [504, 226] on button "Who conducts the interviews?" at bounding box center [543, 222] width 468 height 26
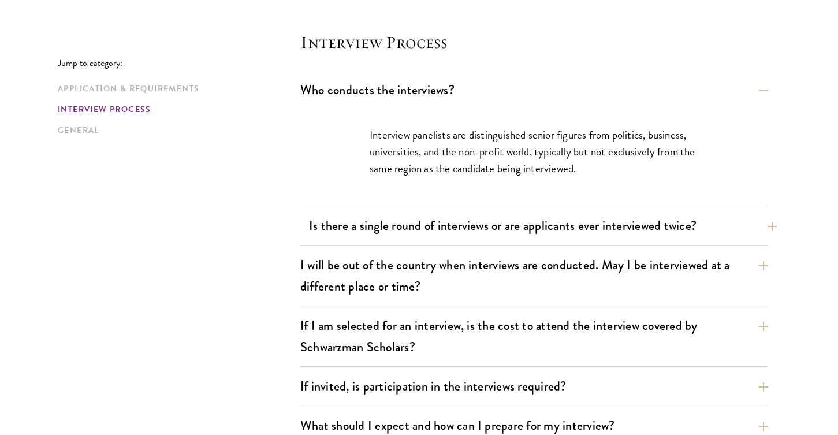
scroll to position [1318, 0]
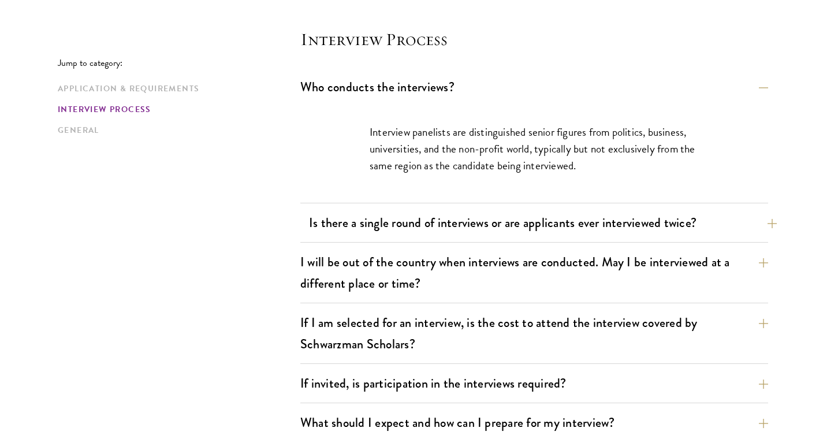
click at [504, 226] on button "Is there a single round of interviews or are applicants ever interviewed twice?" at bounding box center [543, 223] width 468 height 26
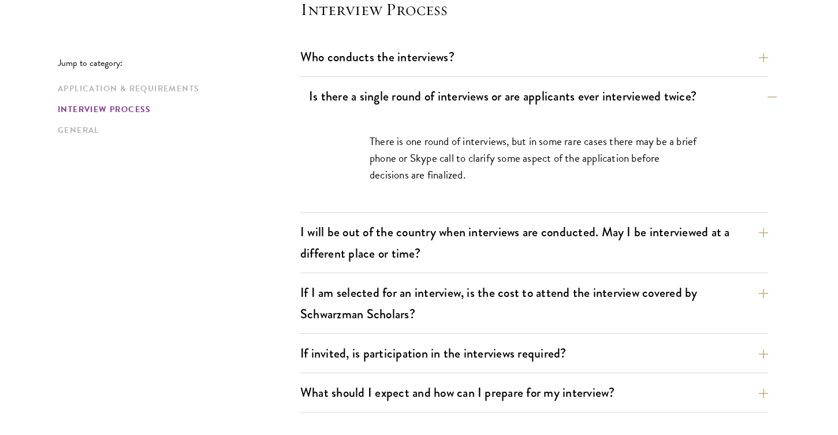
scroll to position [1352, 0]
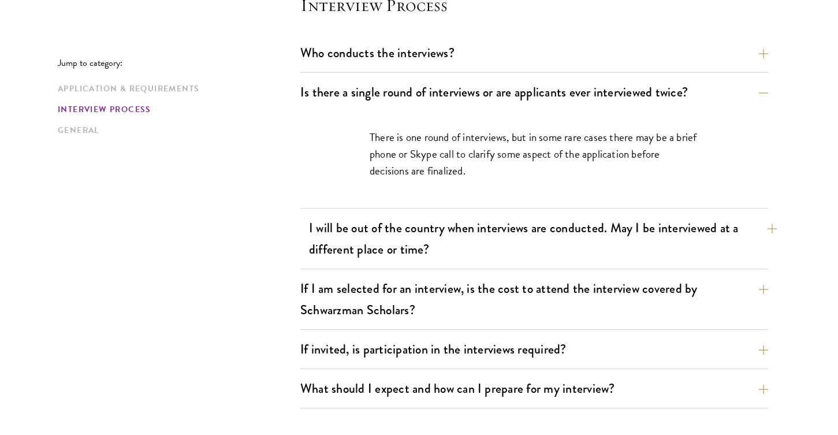
click at [504, 240] on button "I will be out of the country when interviews are conducted. May I be interviewe…" at bounding box center [543, 238] width 468 height 47
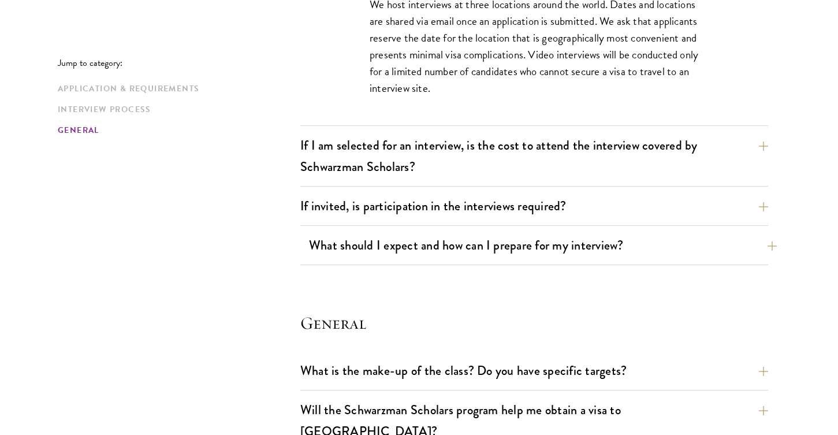
scroll to position [1545, 0]
click at [496, 238] on button "What should I expect and how can I prepare for my interview?" at bounding box center [543, 245] width 468 height 26
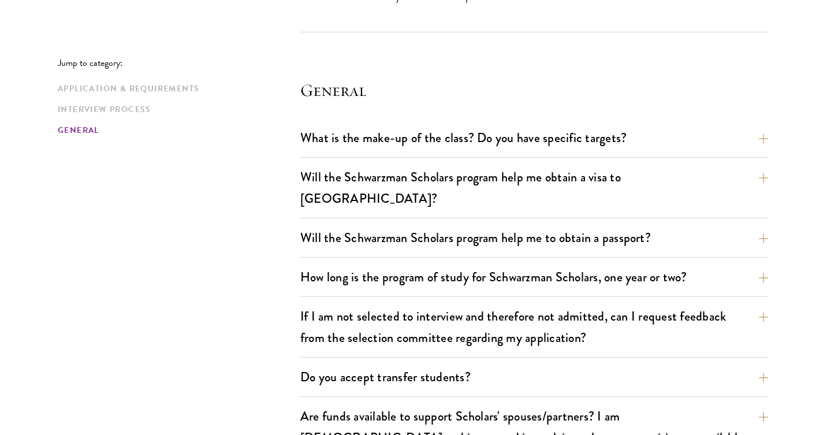
scroll to position [2349, 0]
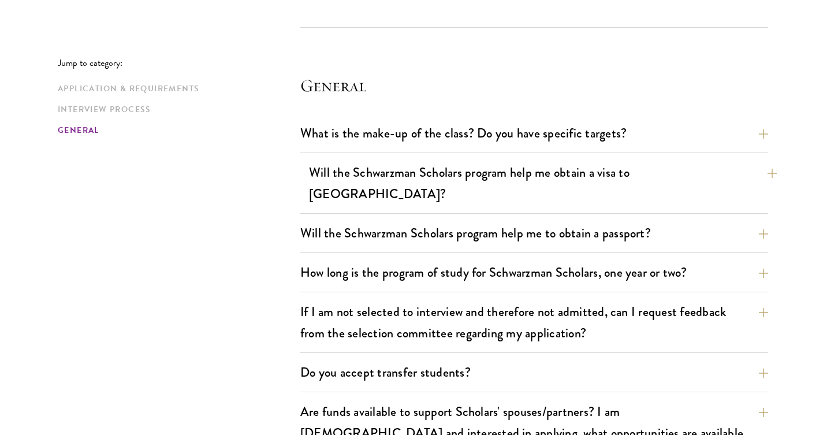
click at [582, 179] on button "Will the Schwarzman Scholars program help me obtain a visa to China?" at bounding box center [543, 182] width 468 height 47
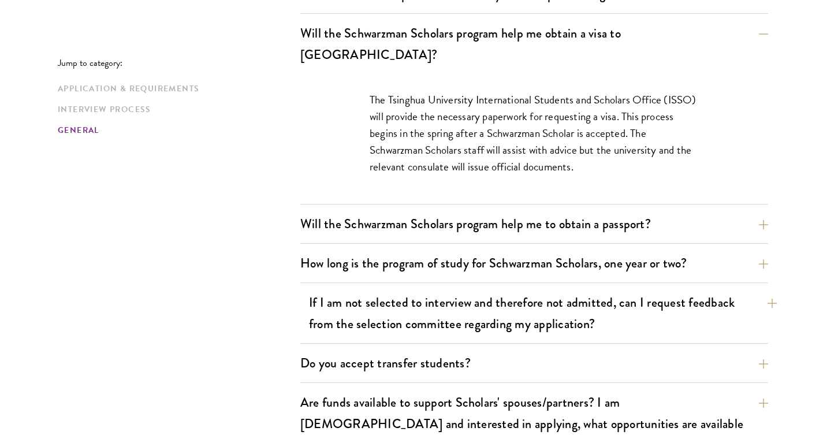
scroll to position [1776, 0]
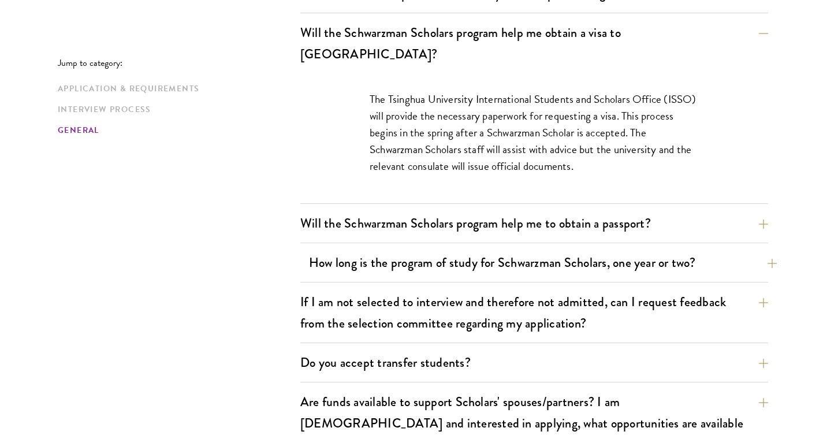
click at [549, 250] on button "How long is the program of study for Schwarzman Scholars, one year or two?" at bounding box center [543, 263] width 468 height 26
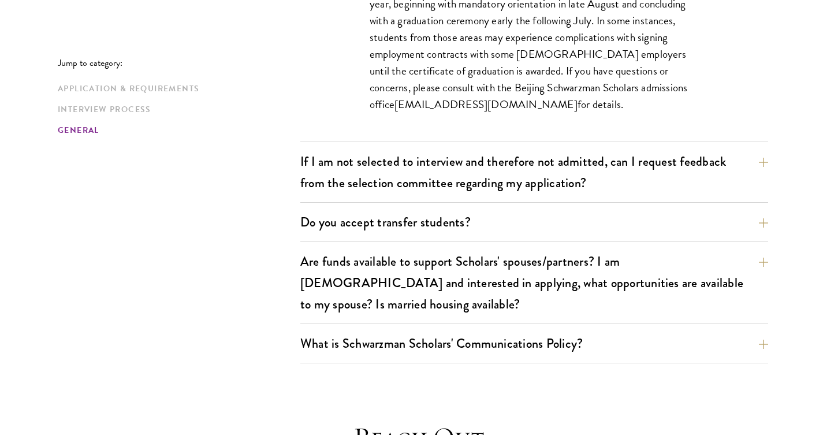
scroll to position [1977, 0]
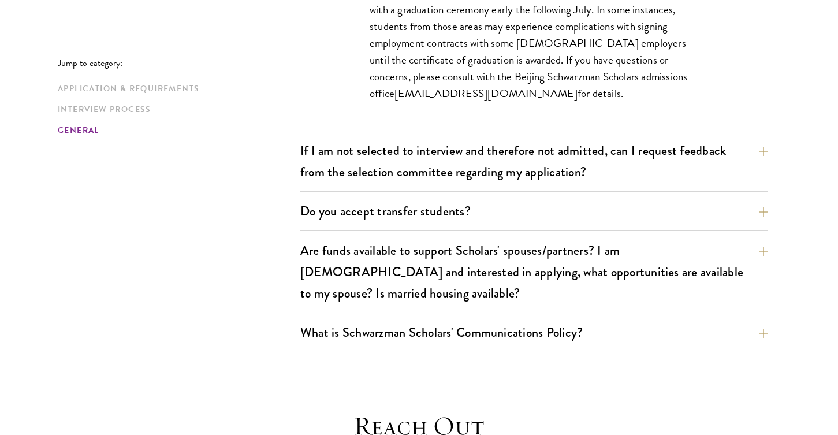
click at [547, 319] on div "What is Schwarzman Scholars' Communications Policy? Social Media and Public Com…" at bounding box center [534, 335] width 468 height 33
click at [542, 319] on button "What is Schwarzman Scholars' Communications Policy?" at bounding box center [543, 332] width 468 height 26
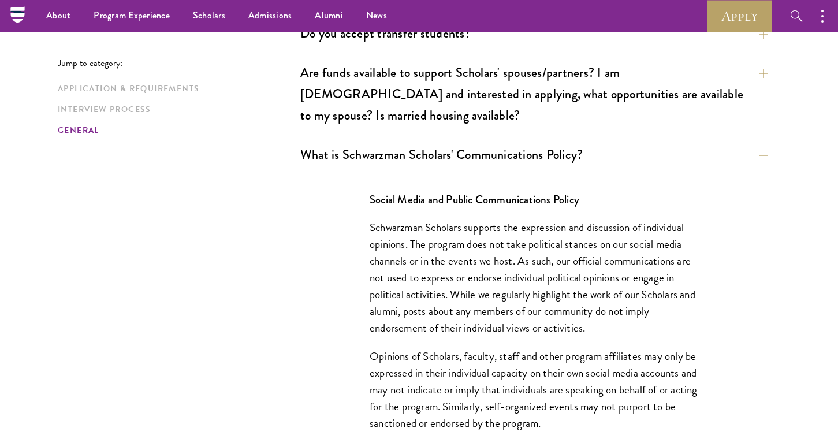
scroll to position [1974, 0]
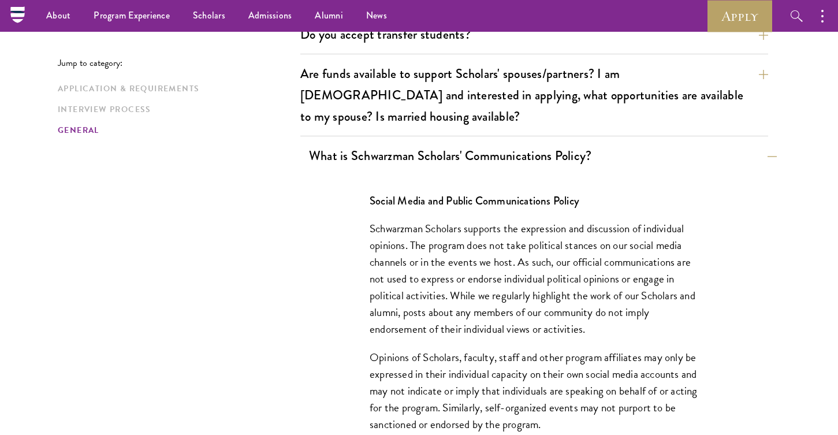
click at [463, 143] on button "What is Schwarzman Scholars' Communications Policy?" at bounding box center [543, 156] width 468 height 26
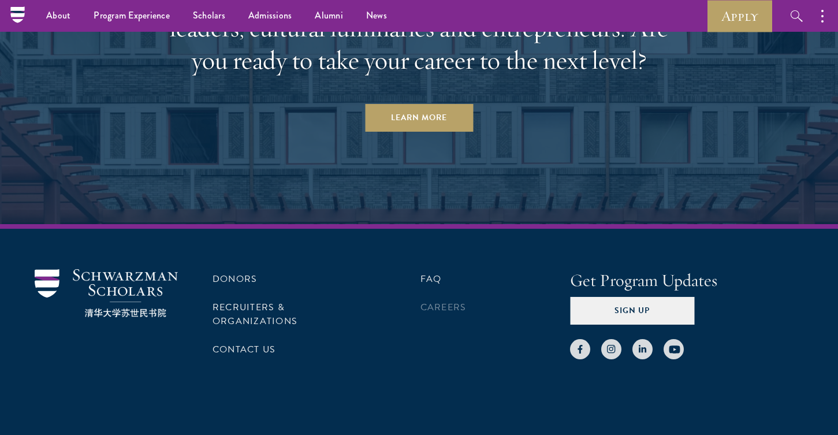
scroll to position [3108, 0]
click at [441, 301] on link "Careers" at bounding box center [444, 308] width 46 height 14
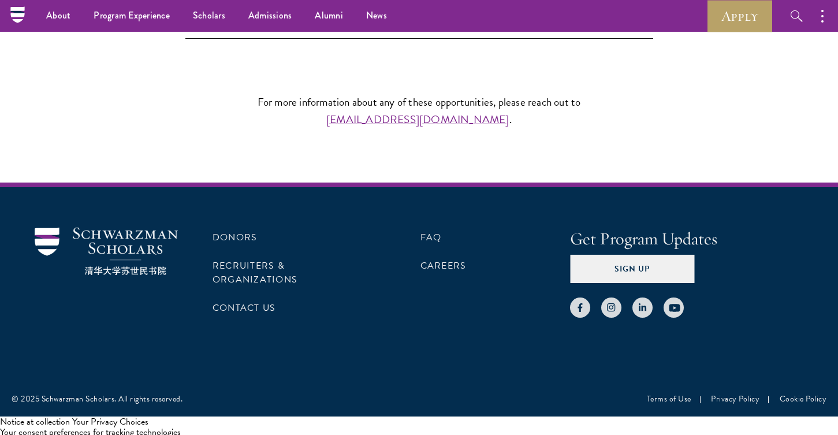
scroll to position [1210, 0]
